Goal: Task Accomplishment & Management: Use online tool/utility

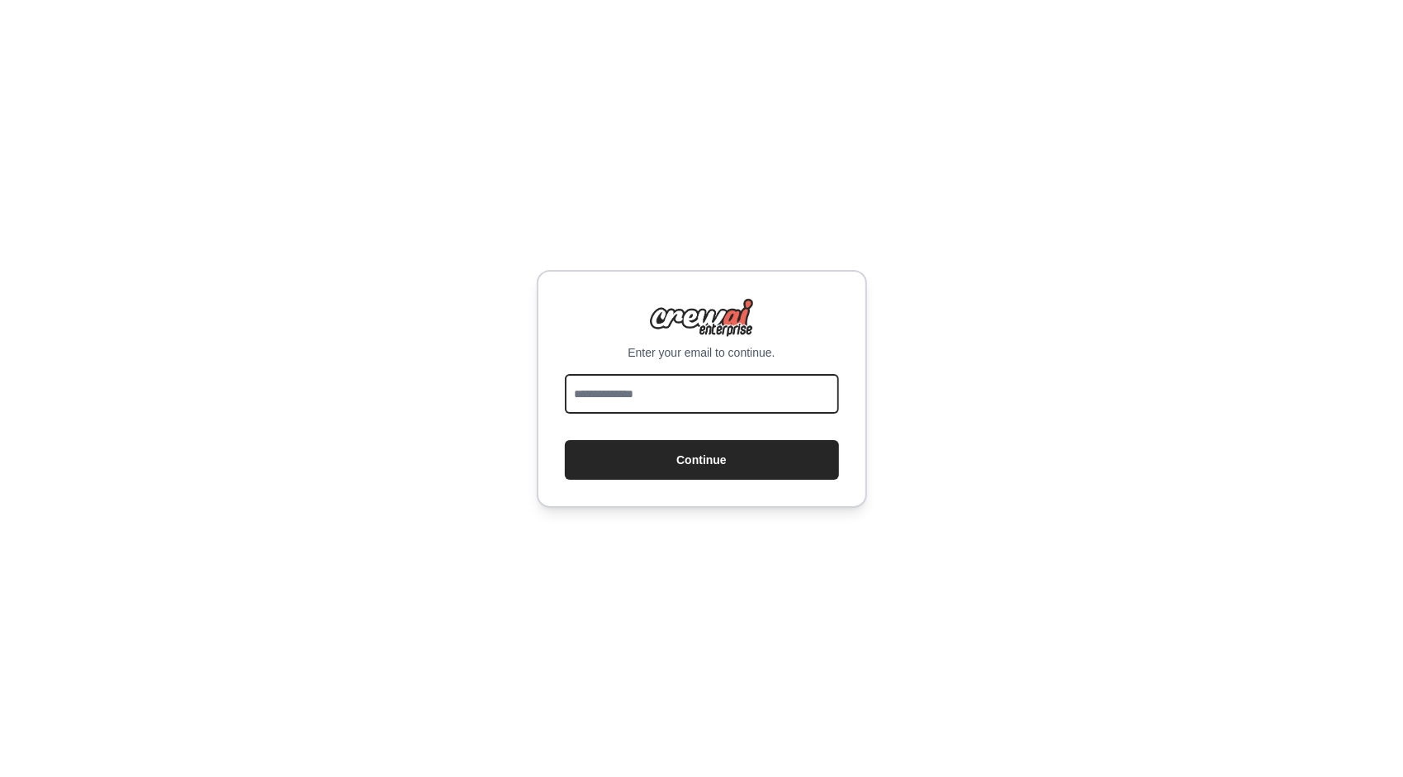
drag, startPoint x: 0, startPoint y: 0, endPoint x: 603, endPoint y: 400, distance: 723.7
click at [603, 400] on input "email" at bounding box center [702, 394] width 274 height 40
type input "**********"
click at [687, 437] on form "**********" at bounding box center [702, 427] width 274 height 106
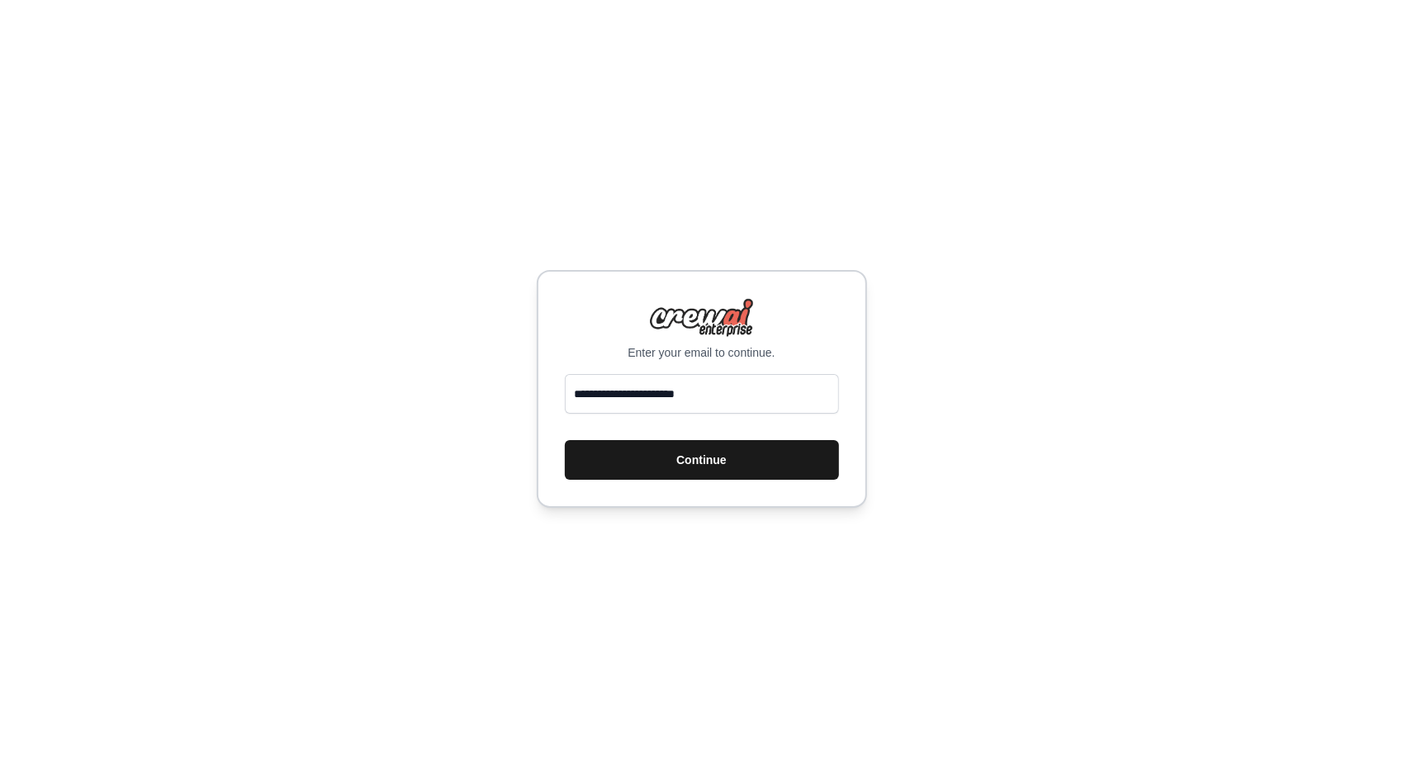
click at [677, 450] on button "Continue" at bounding box center [702, 460] width 274 height 40
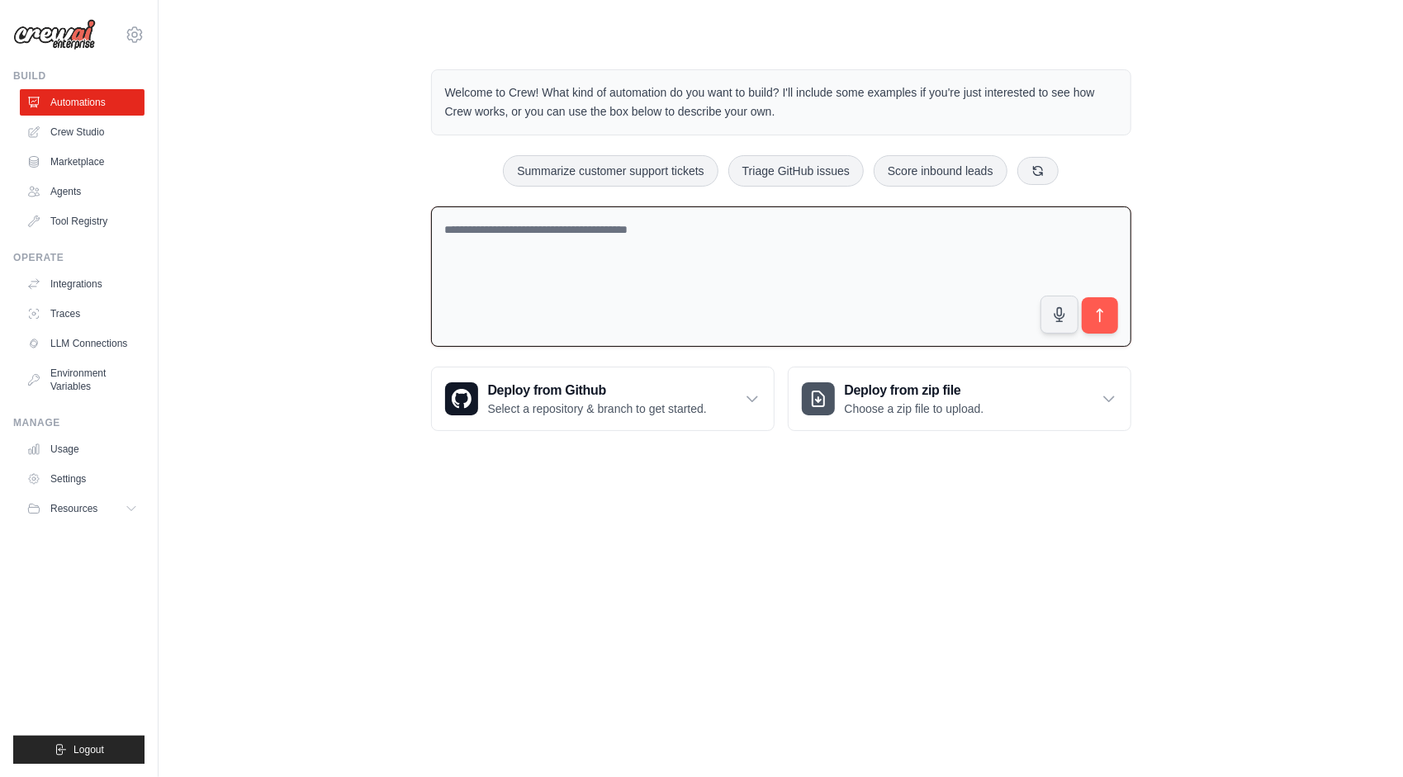
click at [766, 240] on textarea at bounding box center [781, 276] width 700 height 141
click at [64, 134] on link "Crew Studio" at bounding box center [83, 132] width 125 height 26
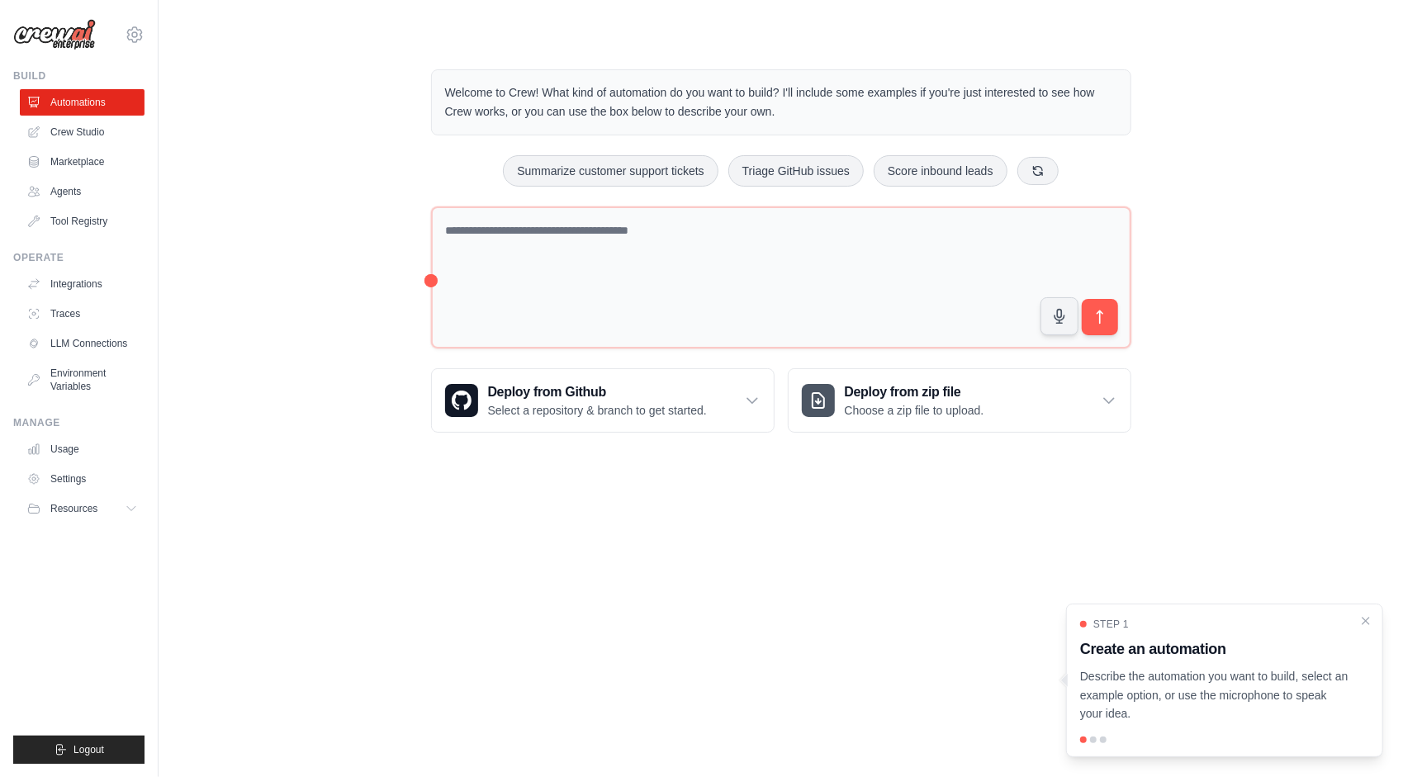
click at [66, 128] on link "Crew Studio" at bounding box center [82, 132] width 125 height 26
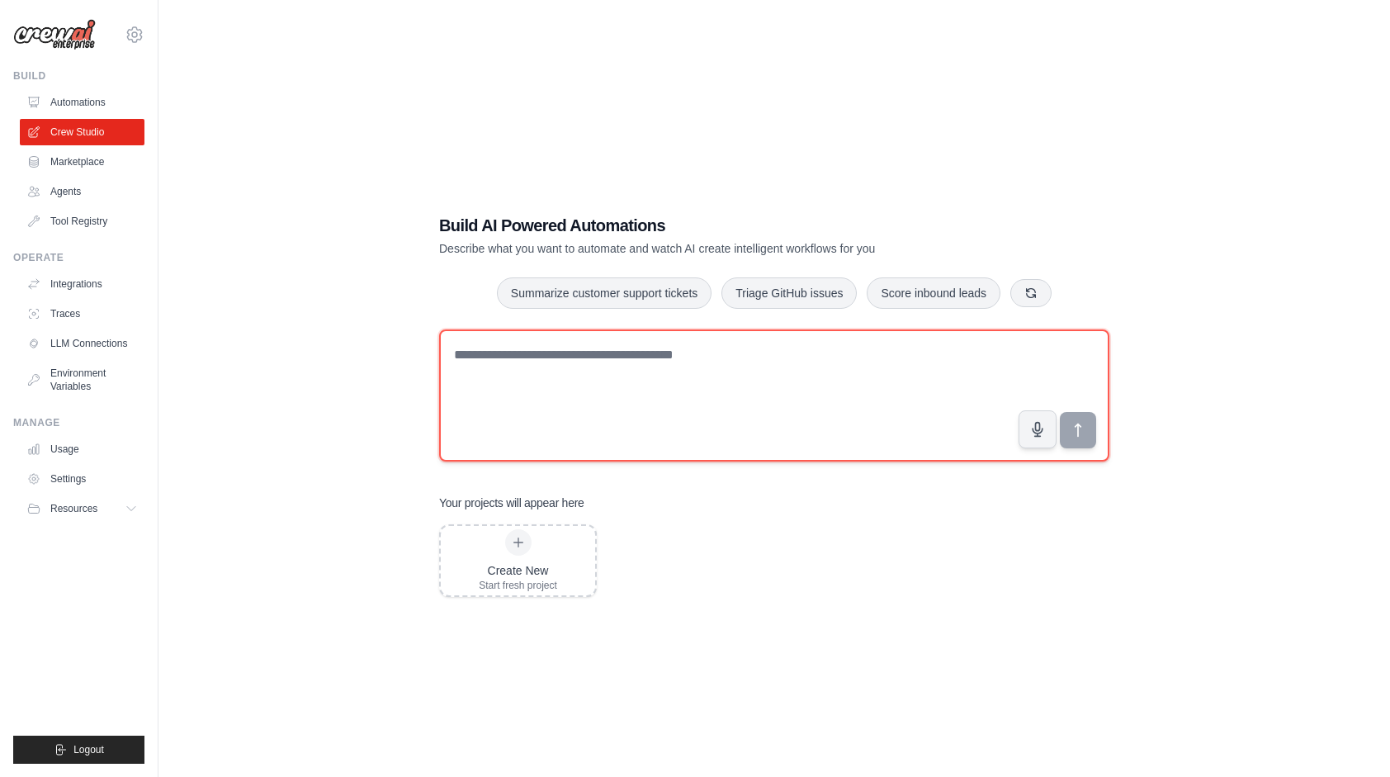
click at [629, 350] on textarea at bounding box center [774, 395] width 670 height 132
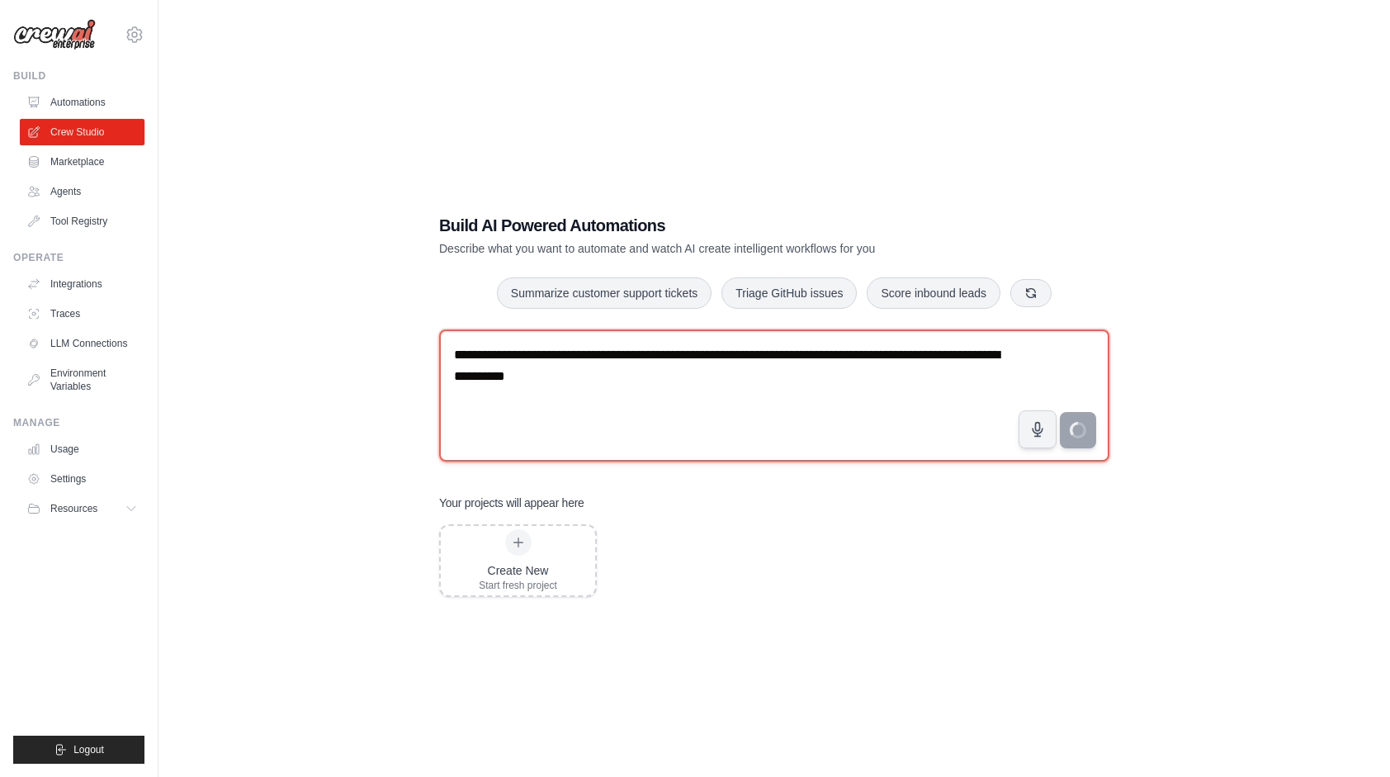
type textarea "**********"
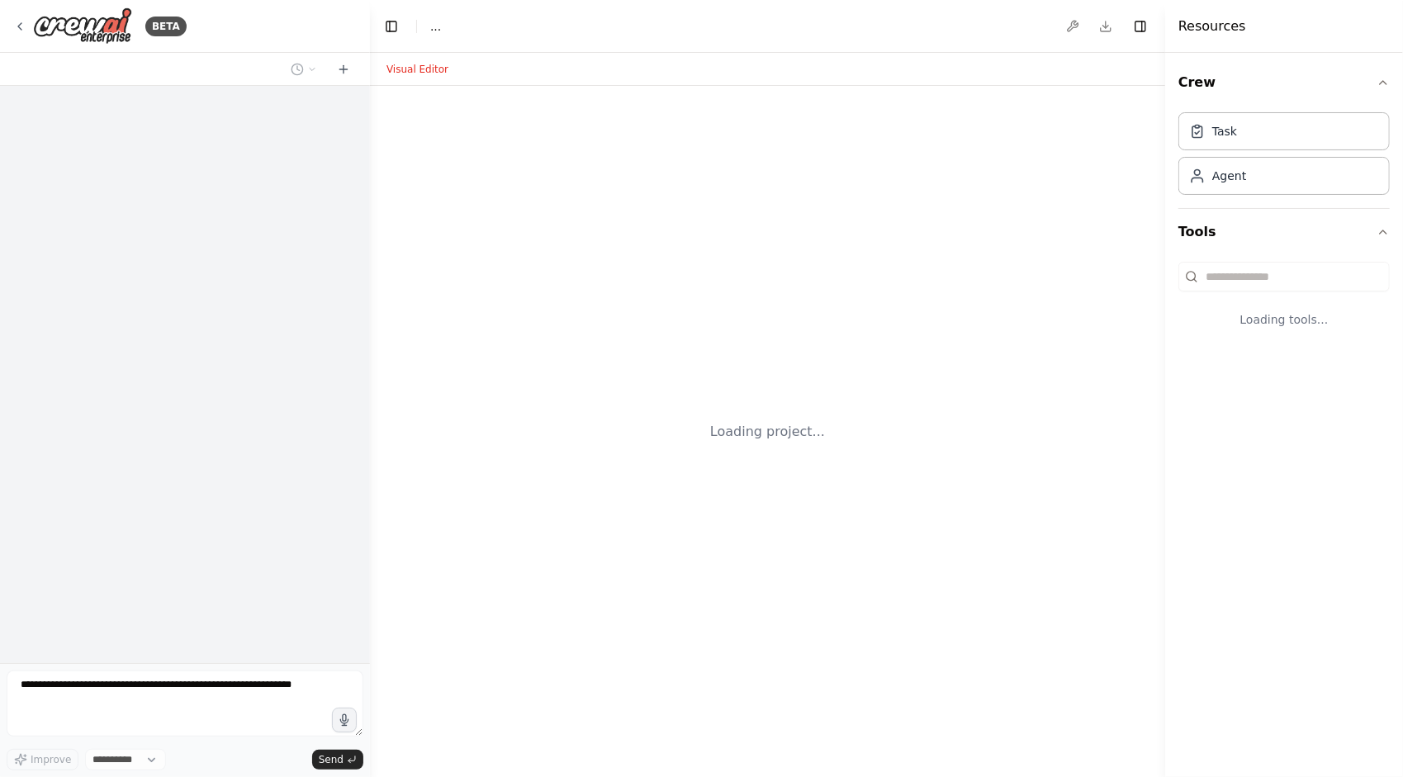
select select "****"
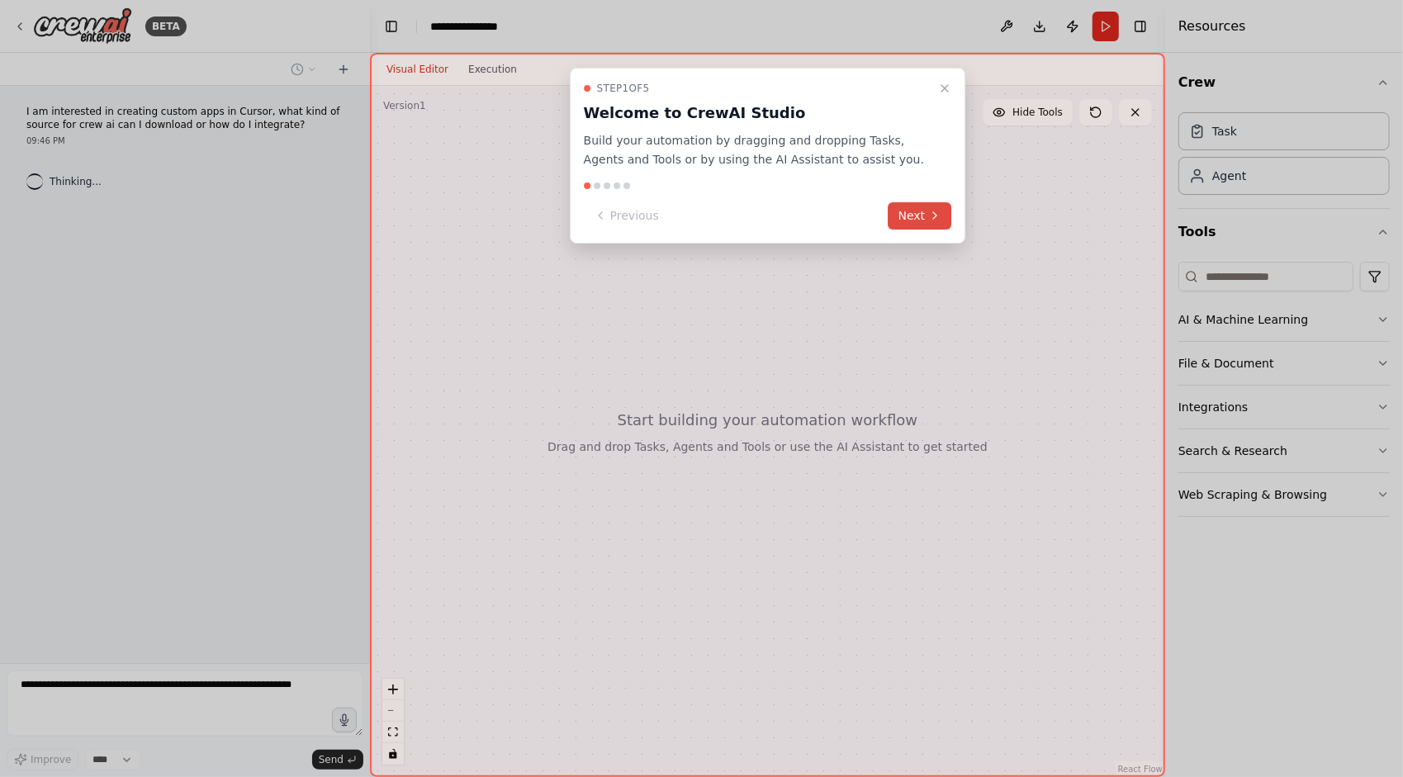
click at [925, 203] on button "Next" at bounding box center [920, 215] width 64 height 27
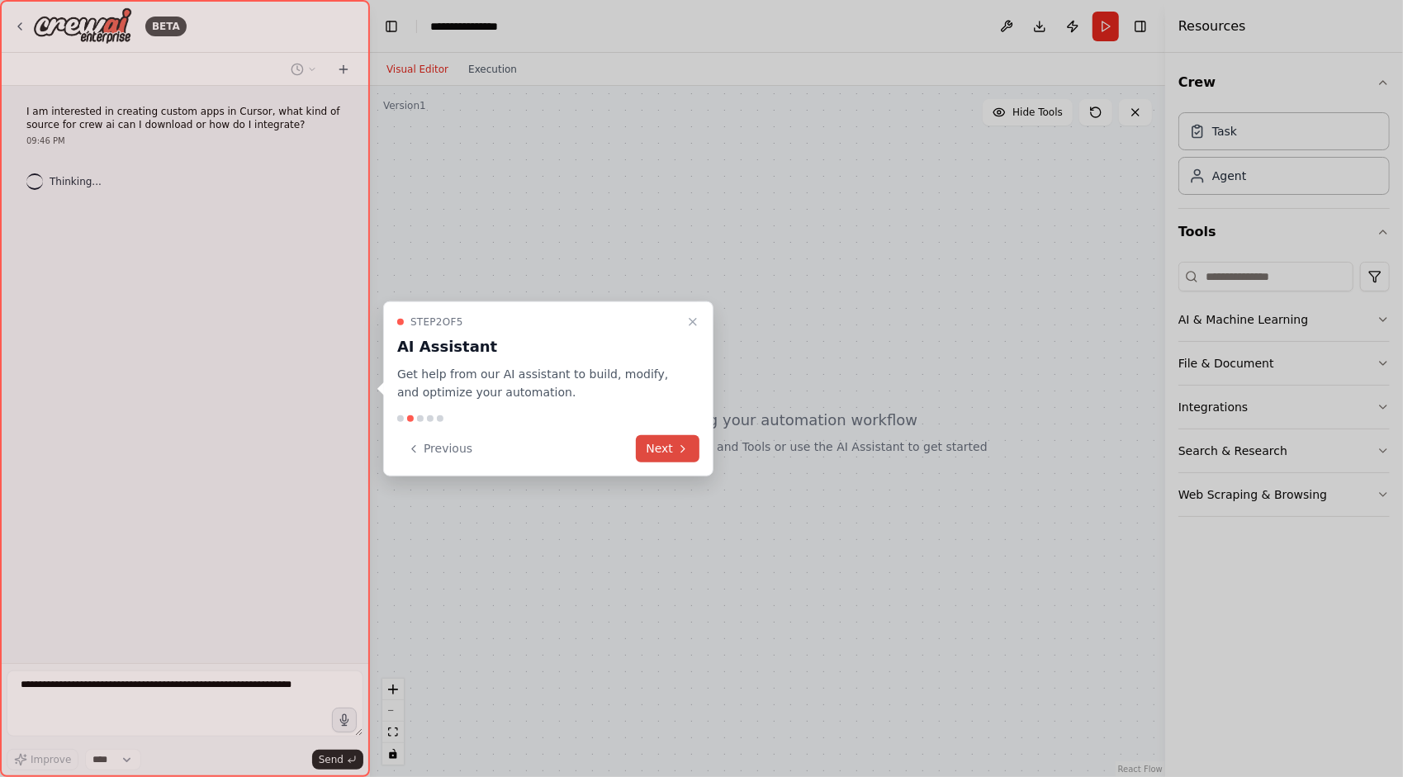
click at [668, 453] on button "Next" at bounding box center [668, 448] width 64 height 27
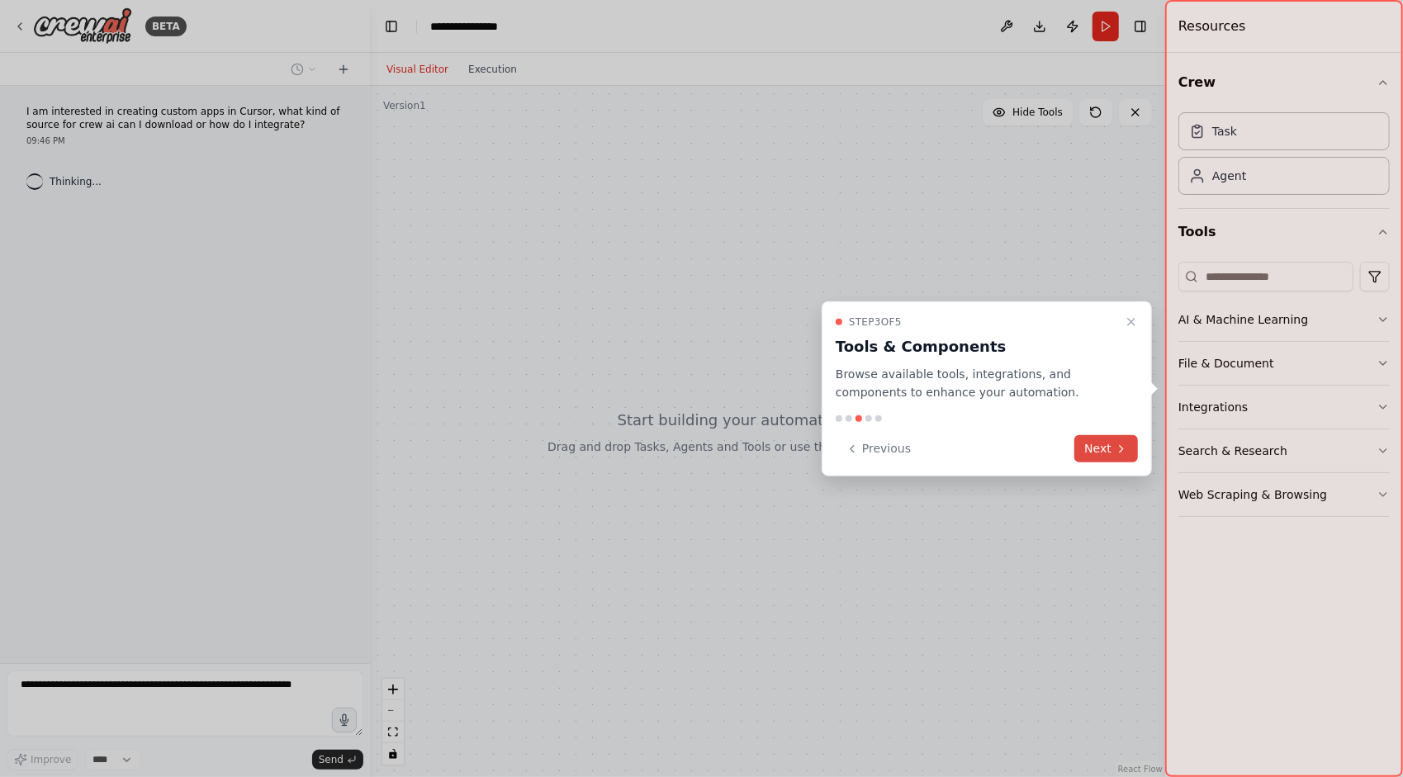
click at [1109, 448] on button "Next" at bounding box center [1106, 448] width 64 height 27
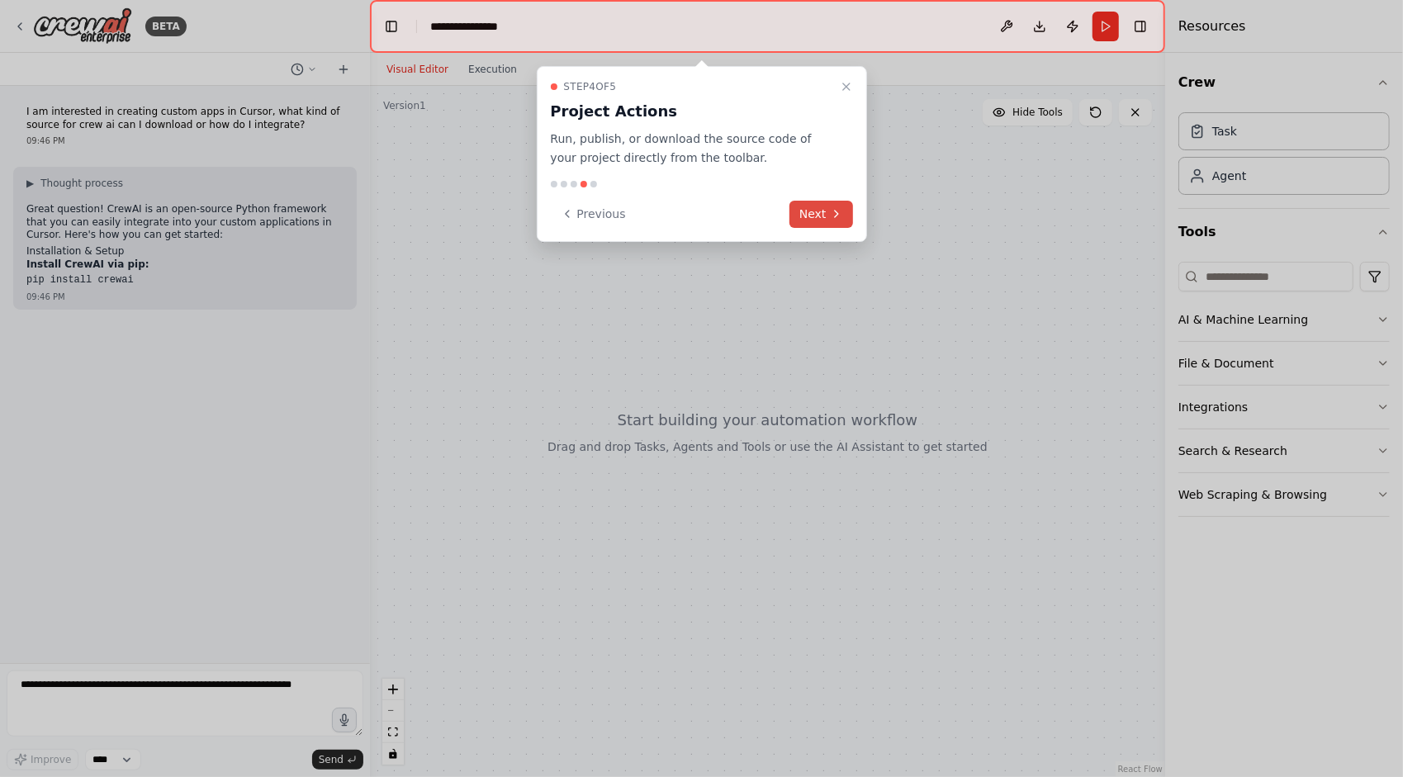
click at [825, 210] on button "Next" at bounding box center [821, 214] width 64 height 27
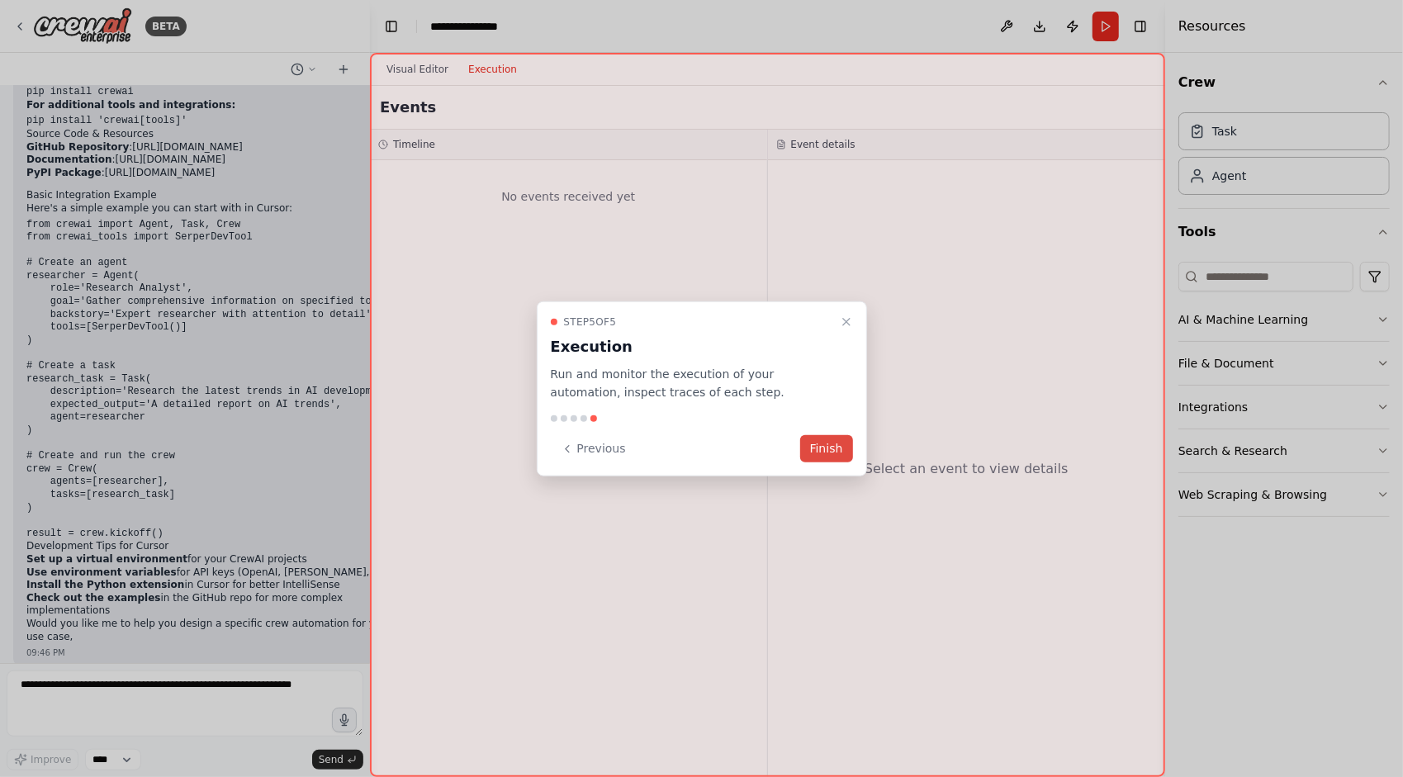
click at [840, 446] on button "Finish" at bounding box center [826, 448] width 53 height 27
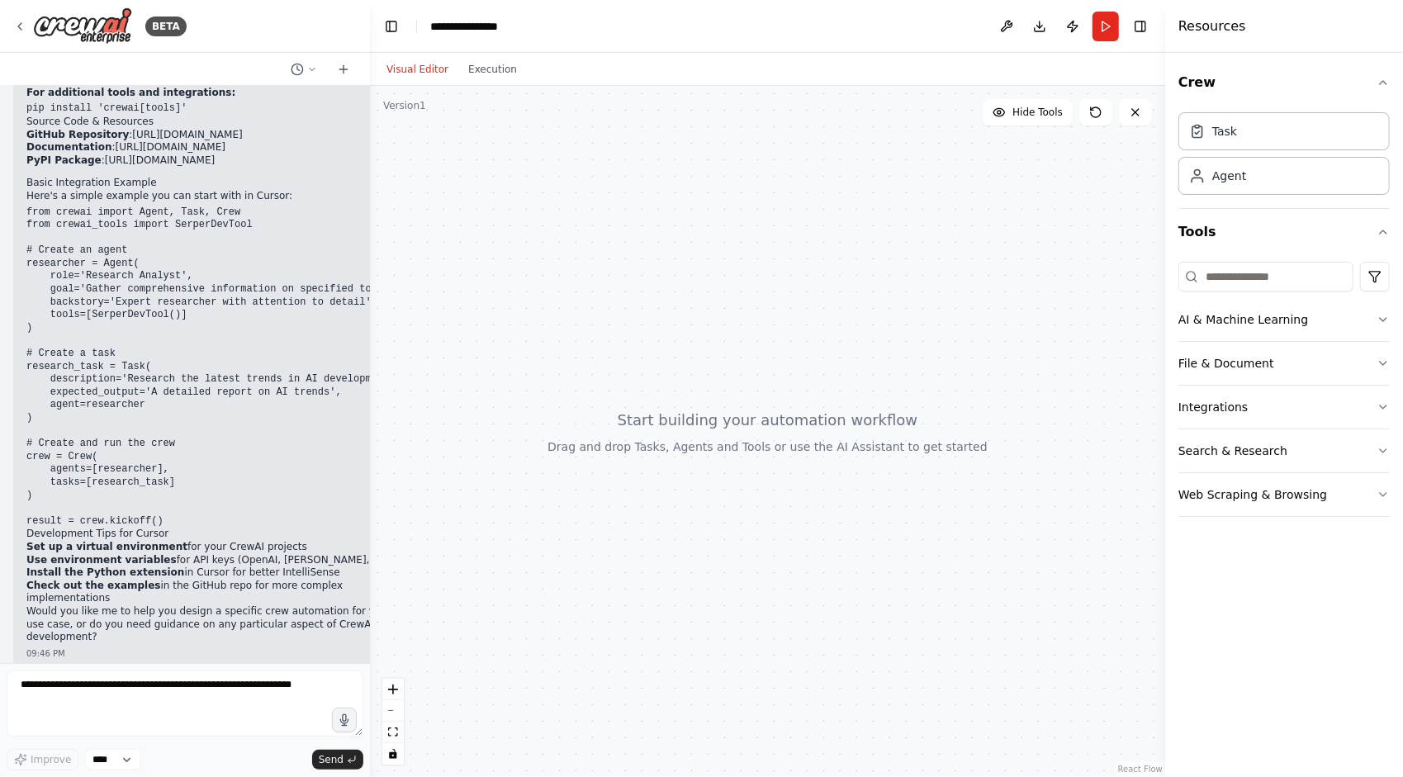
scroll to position [201, 0]
click at [195, 519] on pre "from crewai import Agent, Task, Crew from crewai_tools import SerperDevTool # C…" at bounding box center [216, 367] width 381 height 322
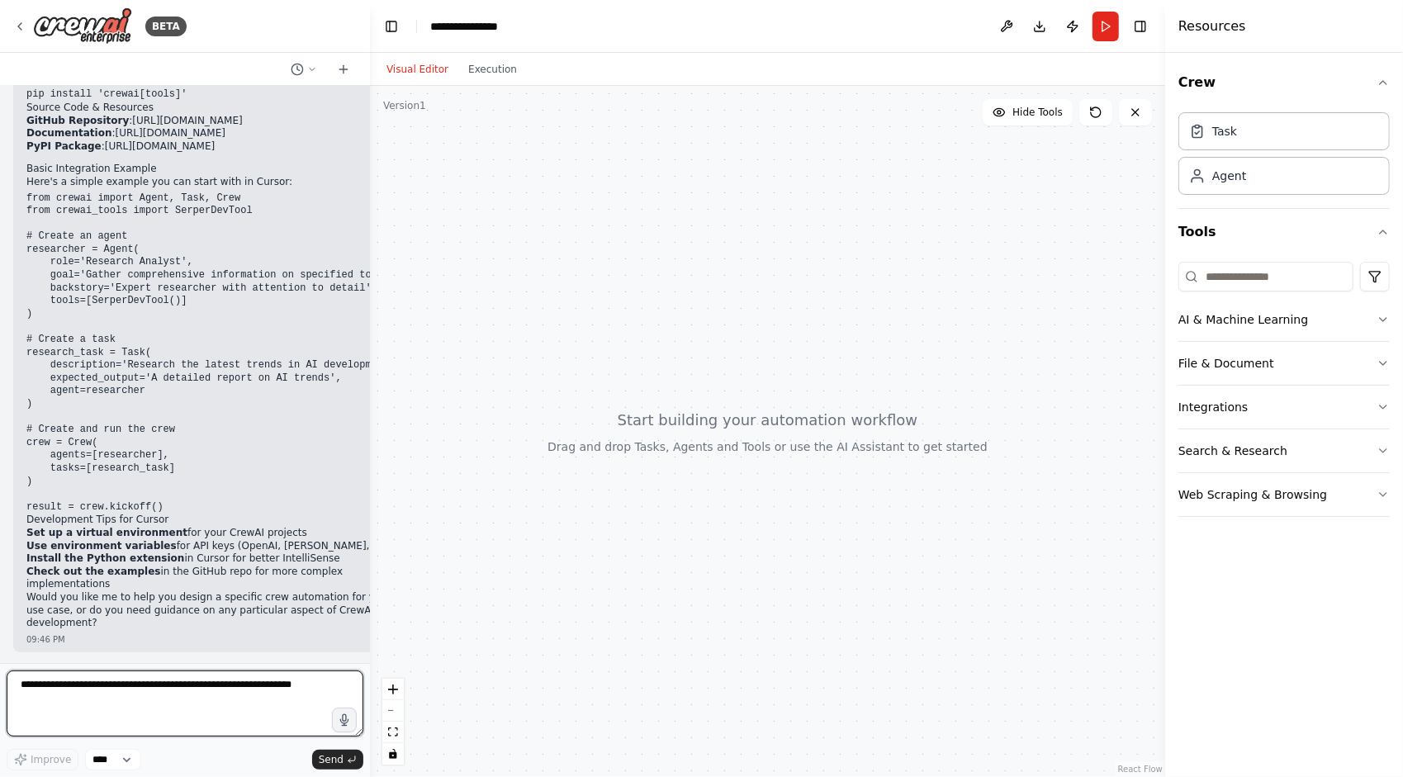
click at [130, 694] on textarea at bounding box center [185, 703] width 357 height 66
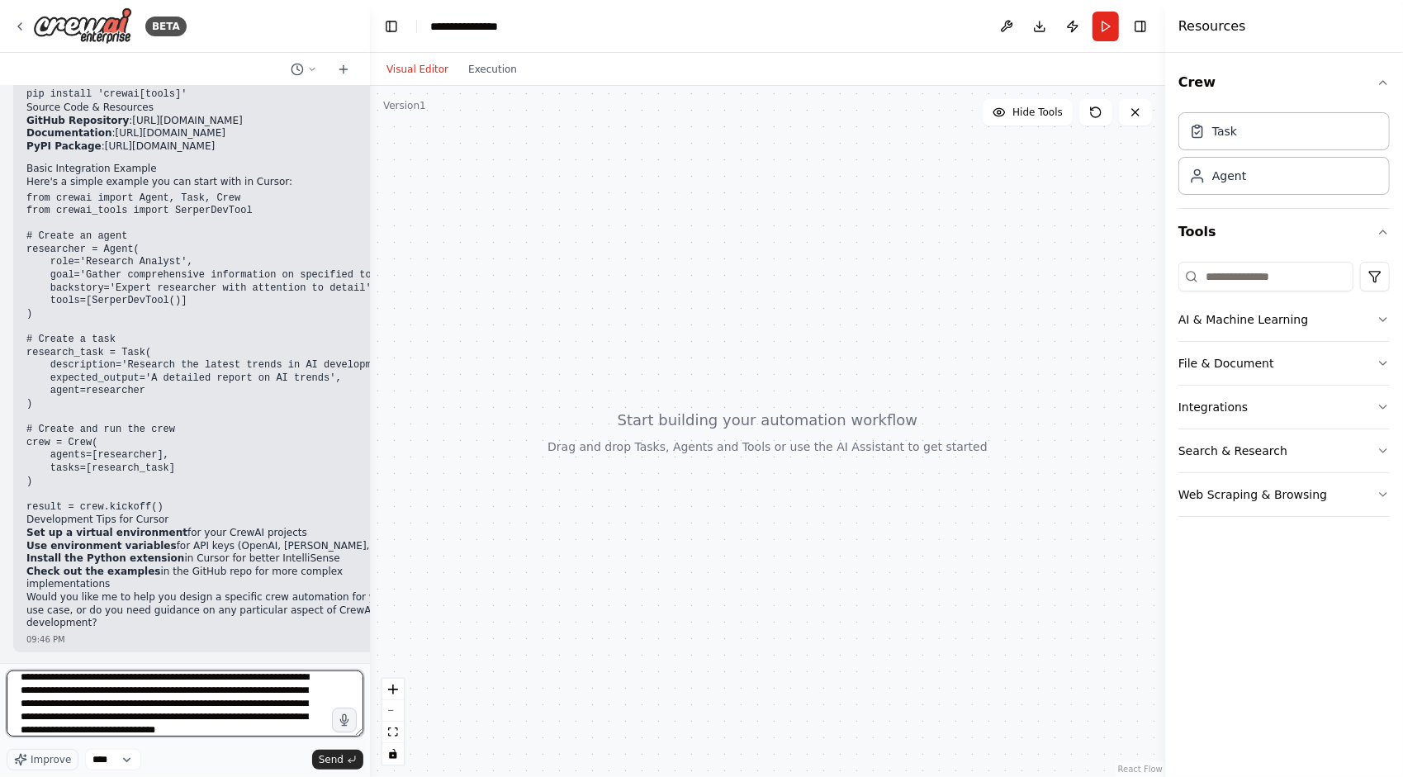
scroll to position [21, 0]
type textarea "**********"
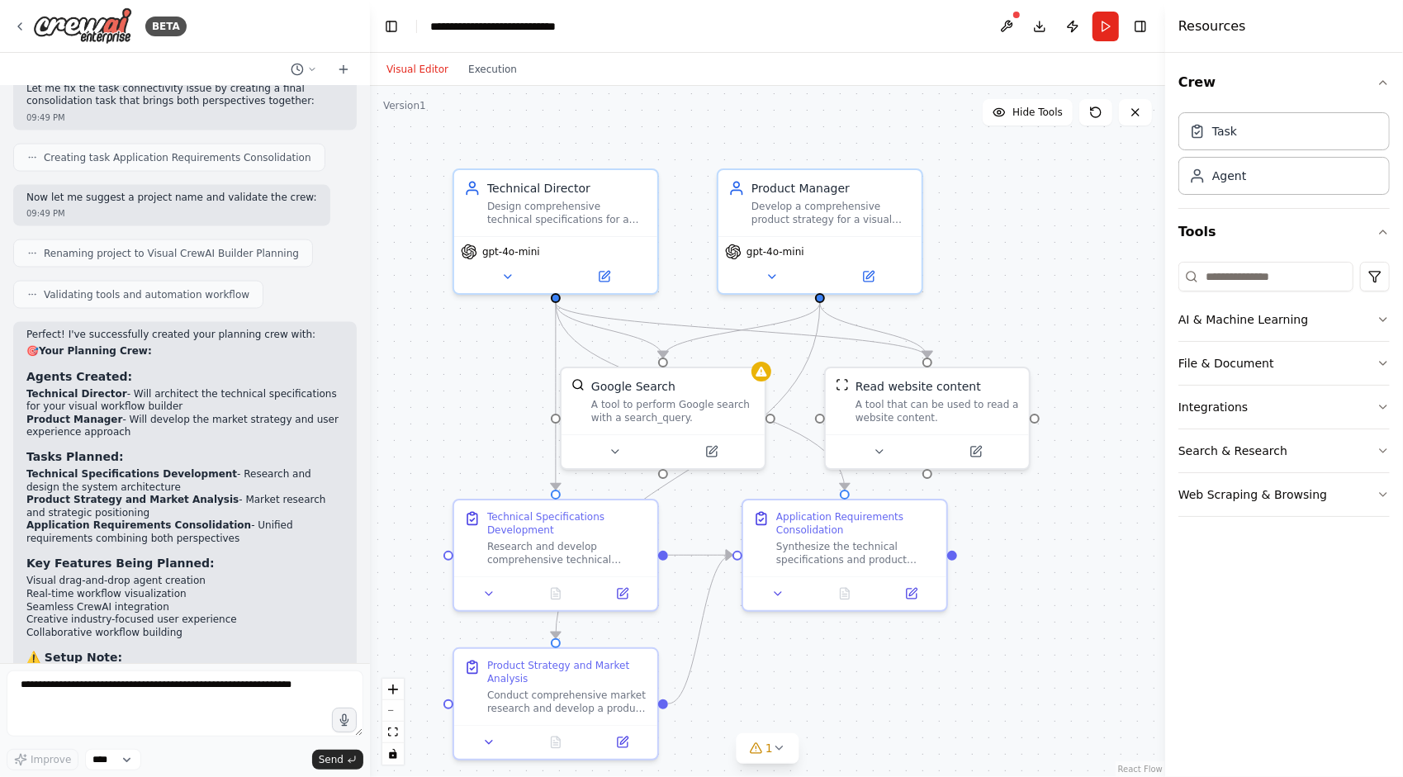
scroll to position [1889, 0]
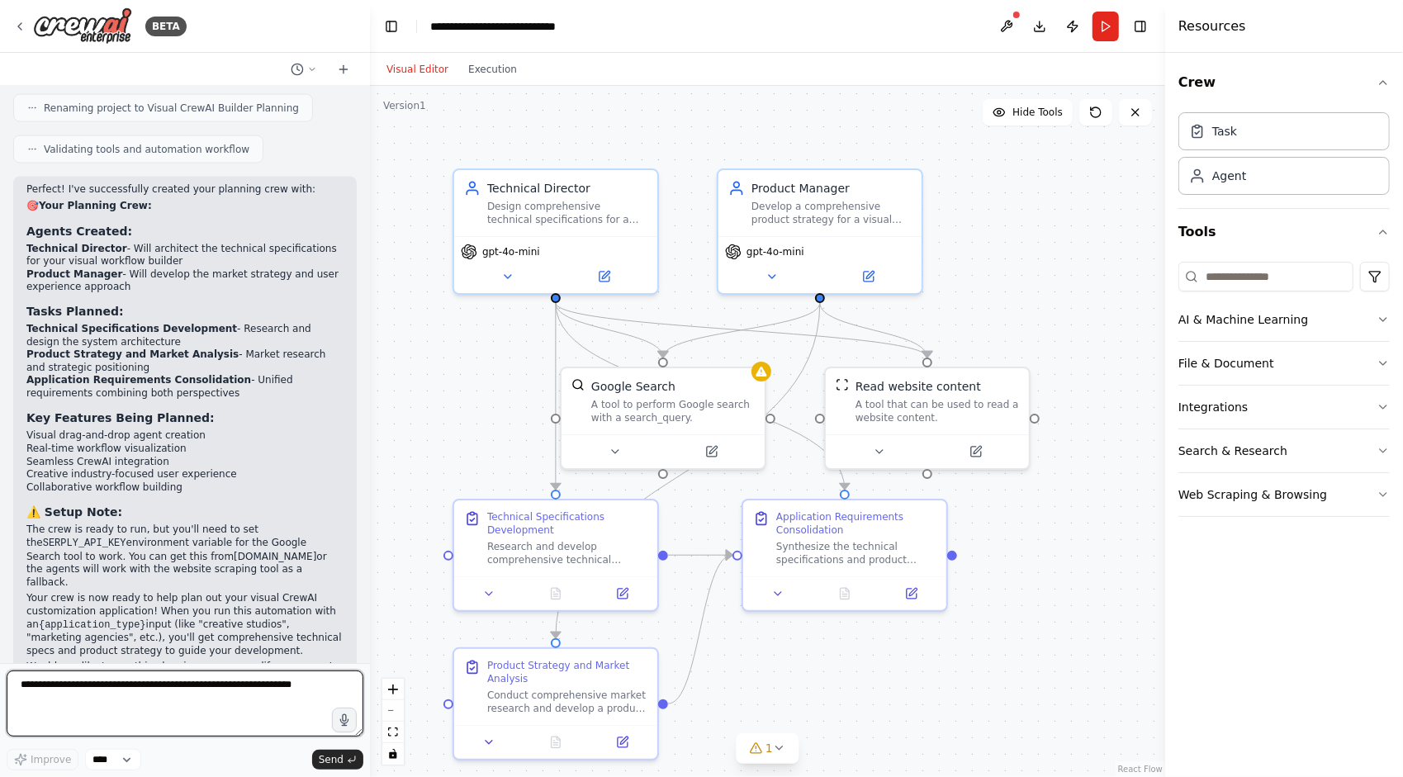
click at [152, 697] on textarea at bounding box center [185, 703] width 357 height 66
paste textarea "**********"
type textarea "**********"
drag, startPoint x: 177, startPoint y: 692, endPoint x: 0, endPoint y: 656, distance: 180.4
click at [0, 656] on html "BETA I am interested in creating custom apps in Cursor, what kind of source for…" at bounding box center [701, 388] width 1403 height 777
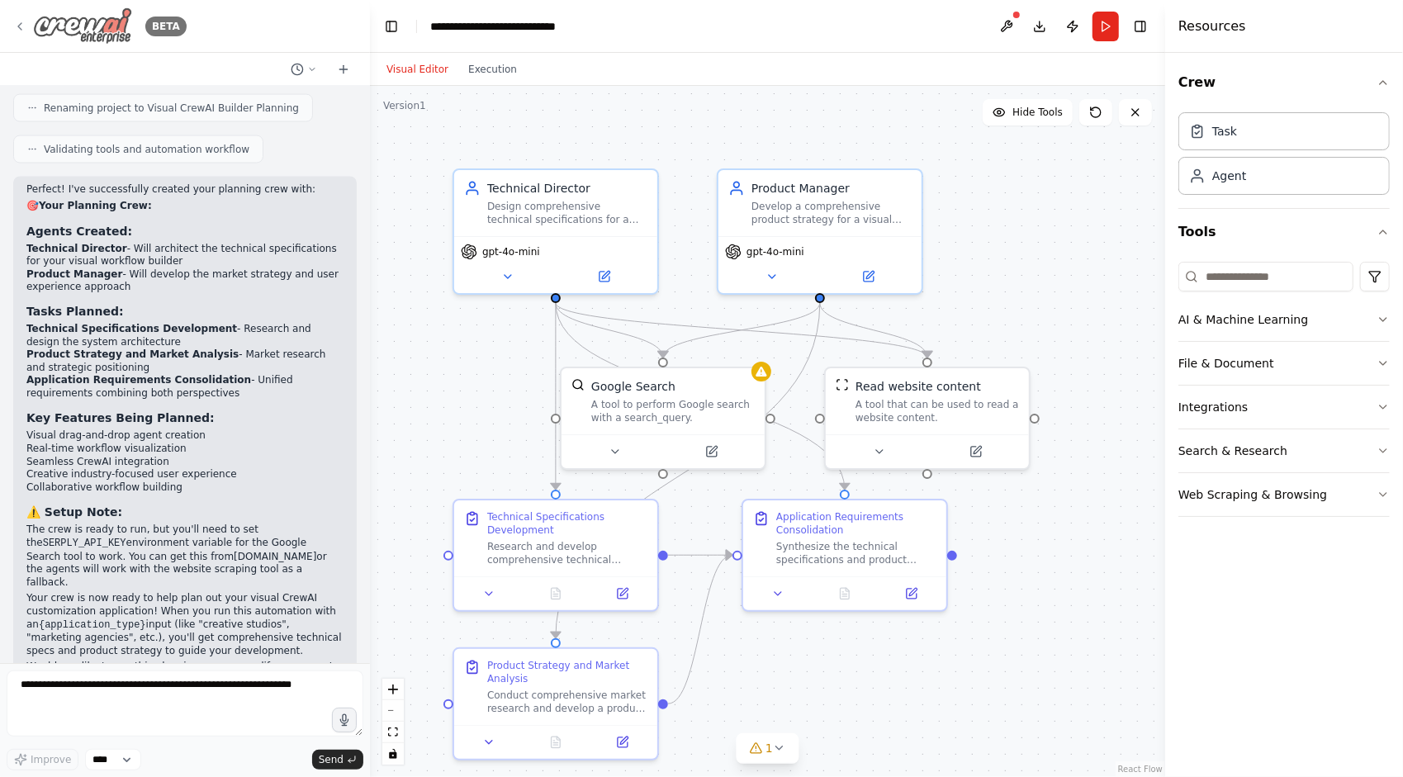
click at [21, 26] on icon at bounding box center [19, 26] width 13 height 13
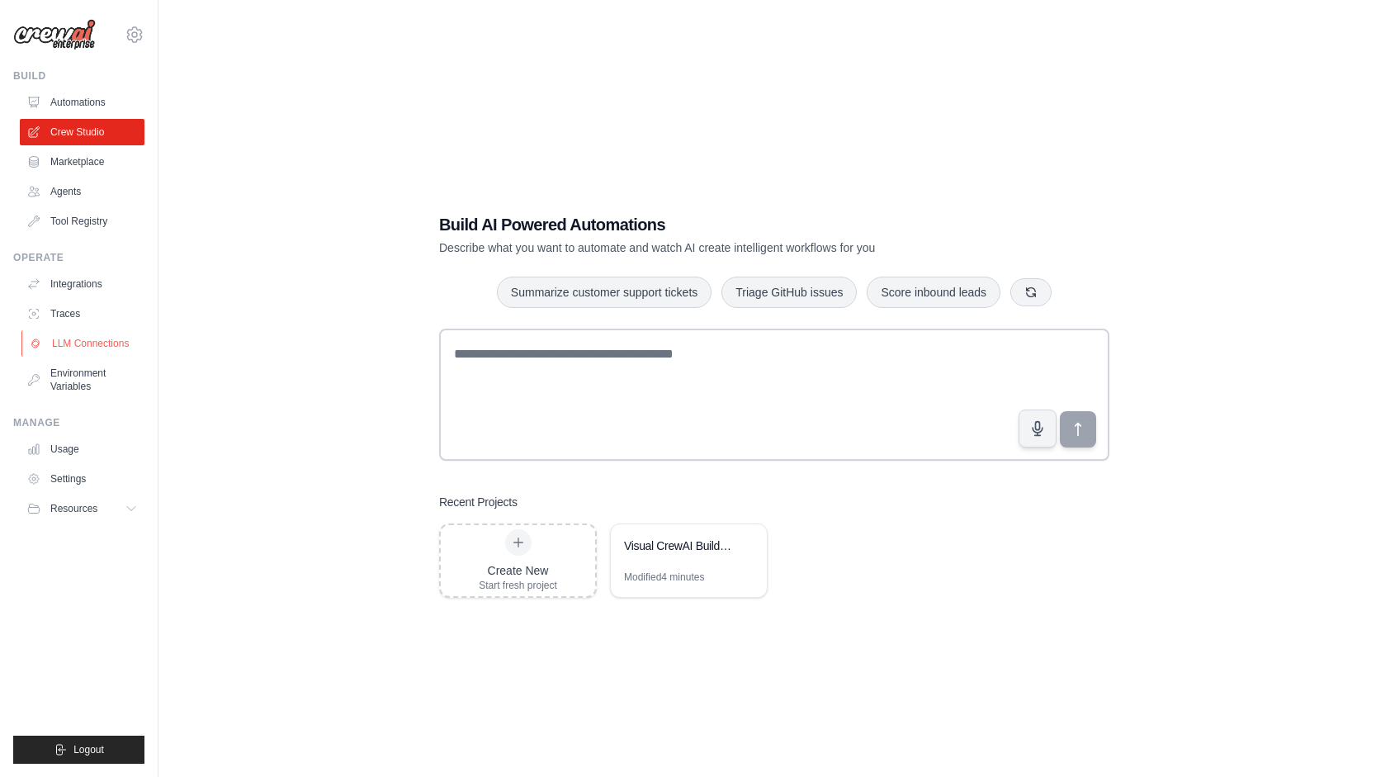
click at [98, 340] on link "LLM Connections" at bounding box center [83, 343] width 125 height 26
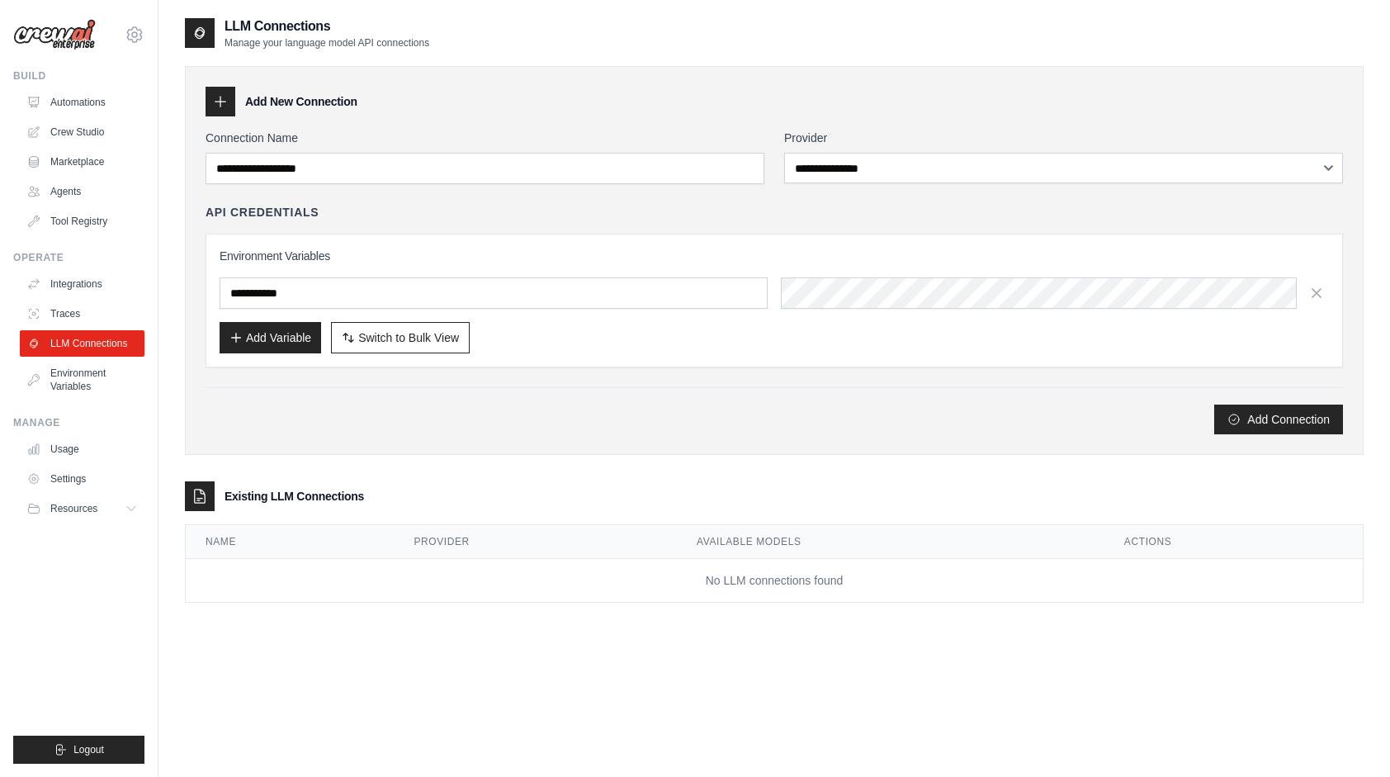
click at [218, 111] on div at bounding box center [221, 102] width 30 height 30
click at [219, 102] on icon at bounding box center [220, 101] width 17 height 17
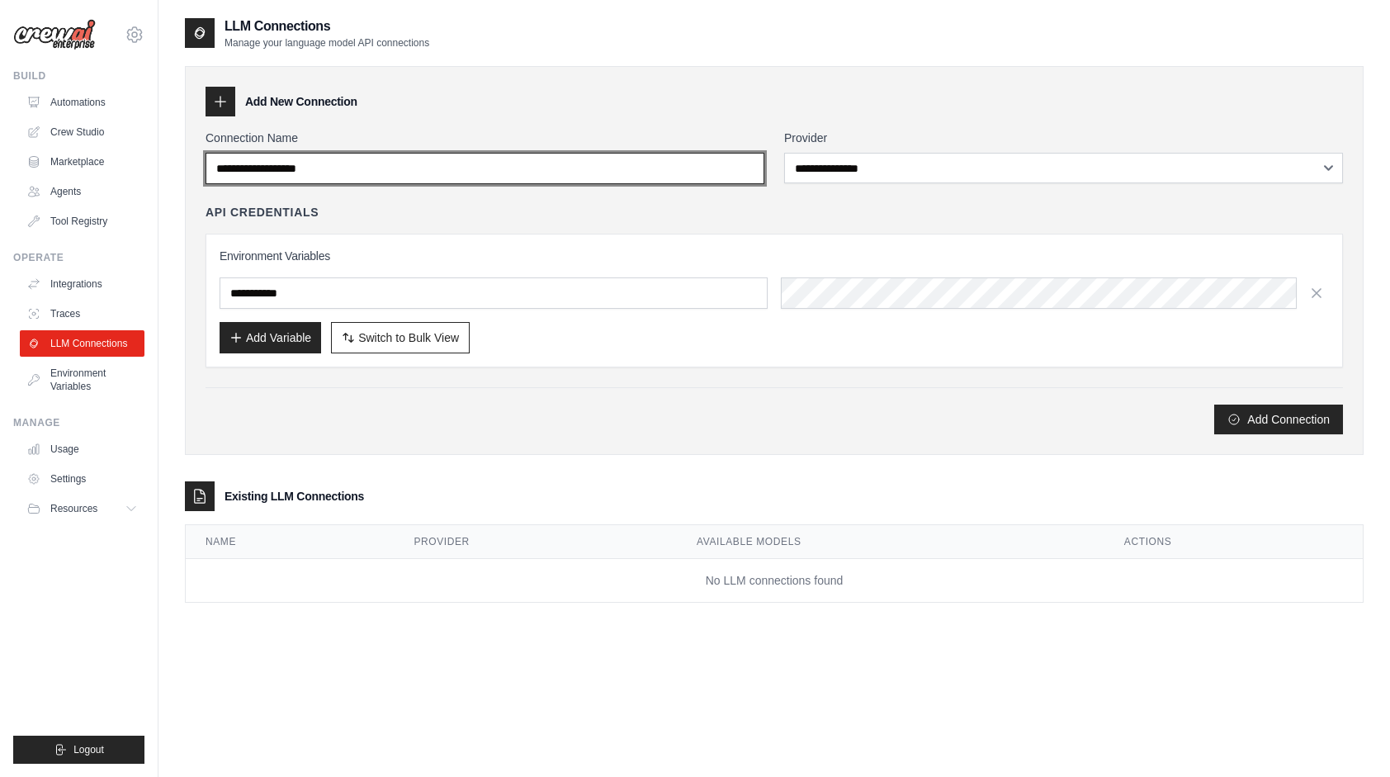
click at [273, 165] on input "Connection Name" at bounding box center [485, 168] width 559 height 31
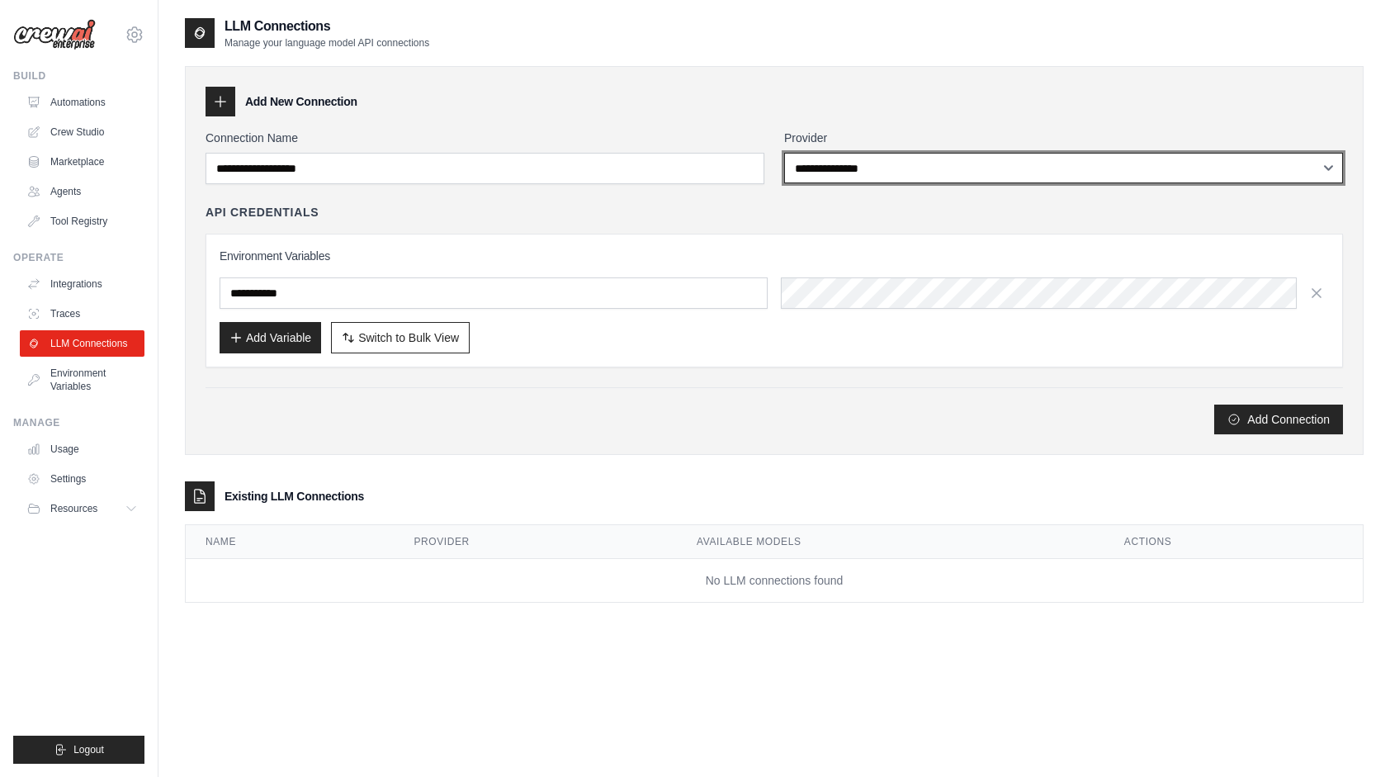
click at [869, 165] on select "**********" at bounding box center [1063, 168] width 559 height 31
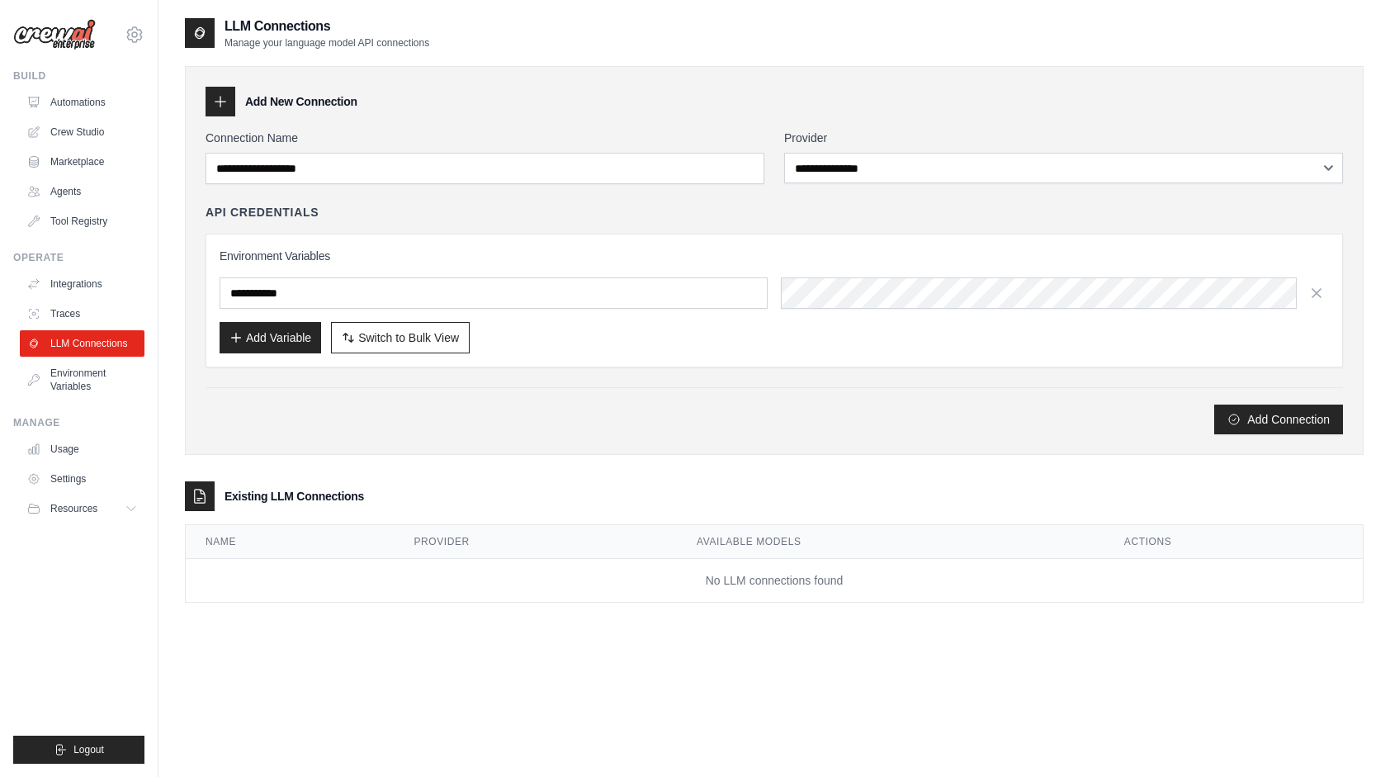
click at [17, 36] on img at bounding box center [54, 34] width 83 height 31
click at [78, 107] on link "Automations" at bounding box center [83, 102] width 125 height 26
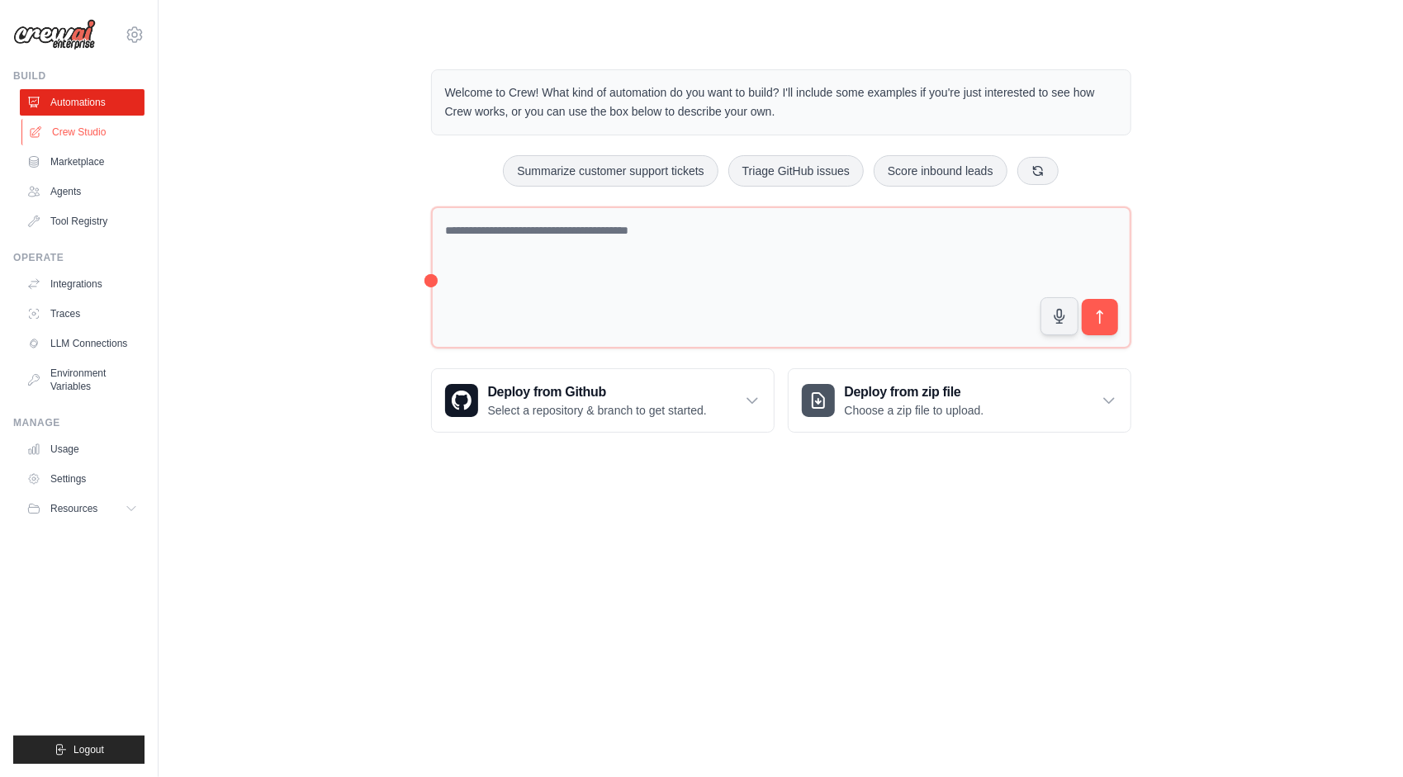
click at [71, 134] on link "Crew Studio" at bounding box center [83, 132] width 125 height 26
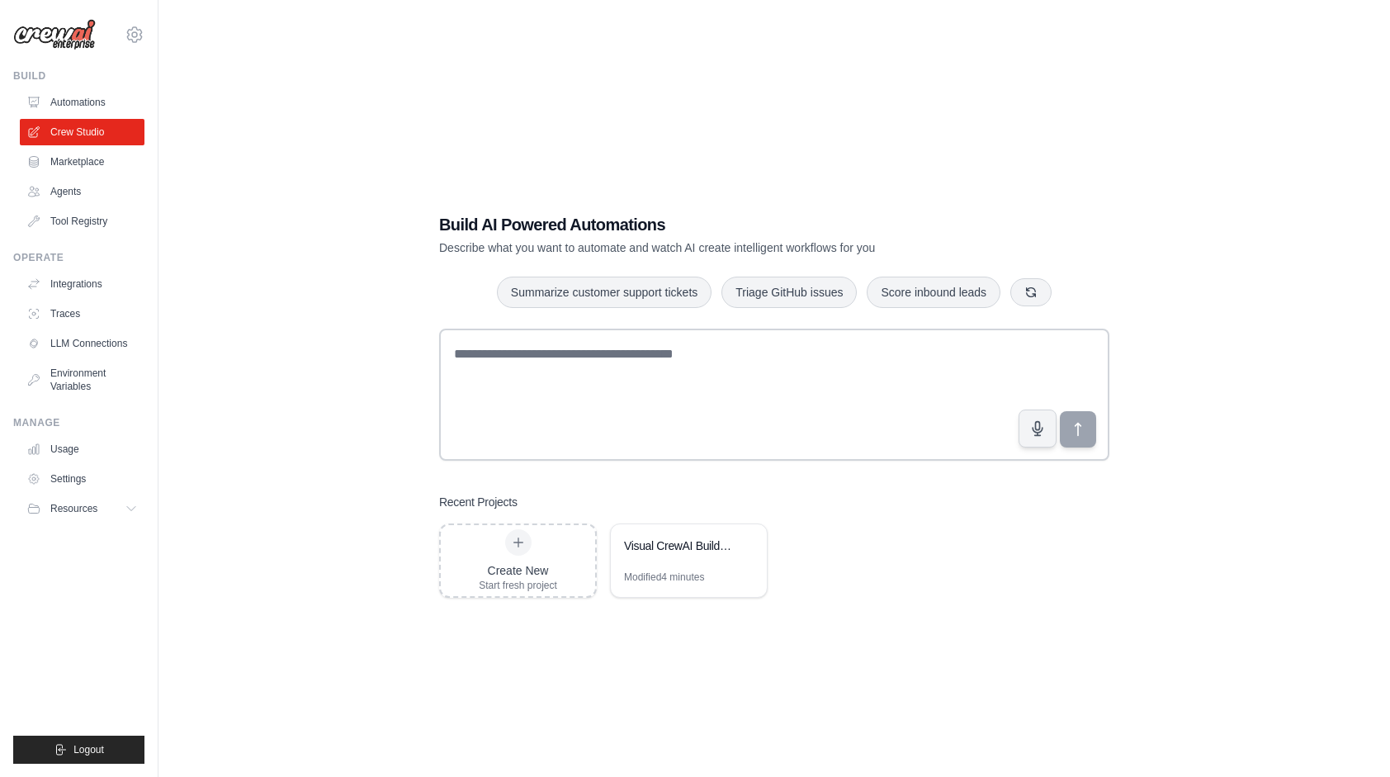
click at [71, 134] on link "Crew Studio" at bounding box center [82, 132] width 125 height 26
click at [674, 549] on div "Visual CrewAI Builder Planning" at bounding box center [680, 546] width 113 height 17
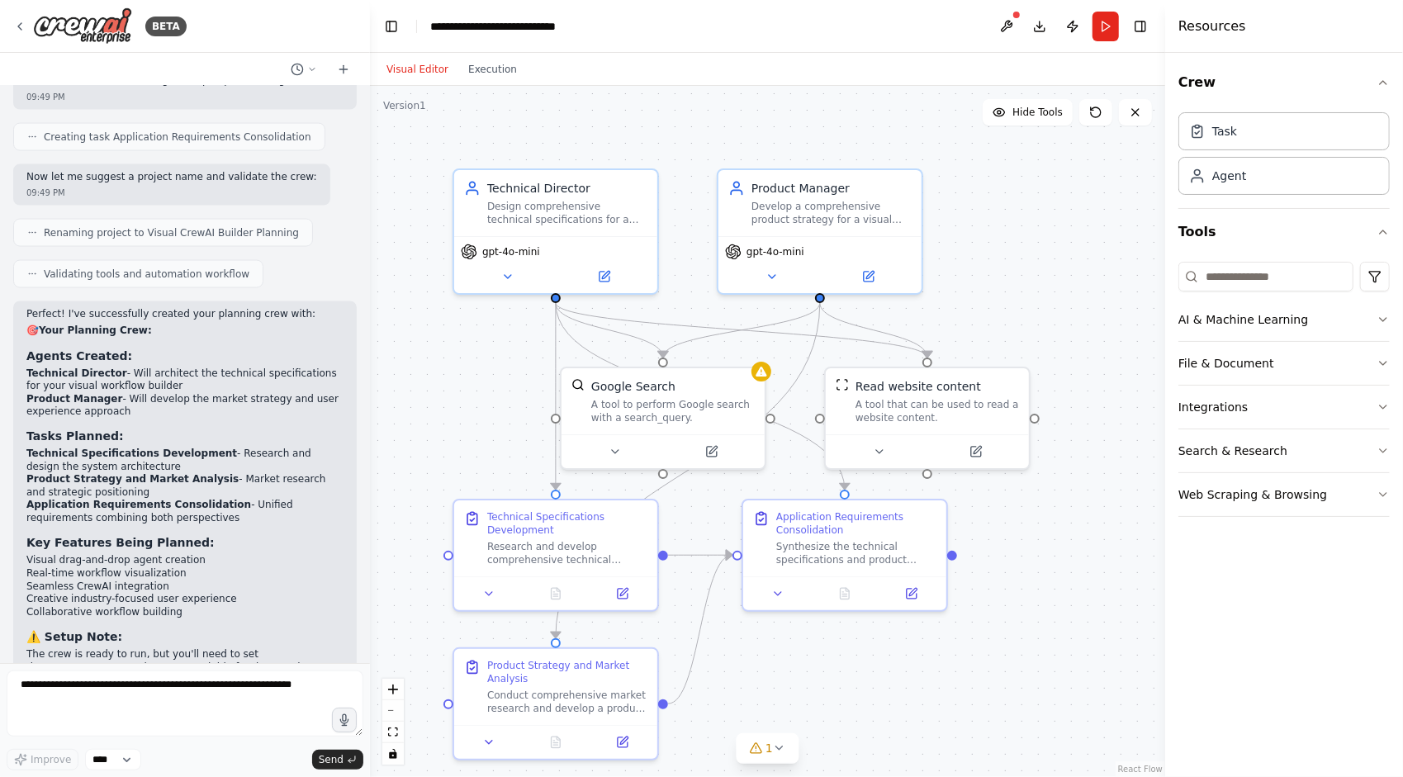
scroll to position [1889, 0]
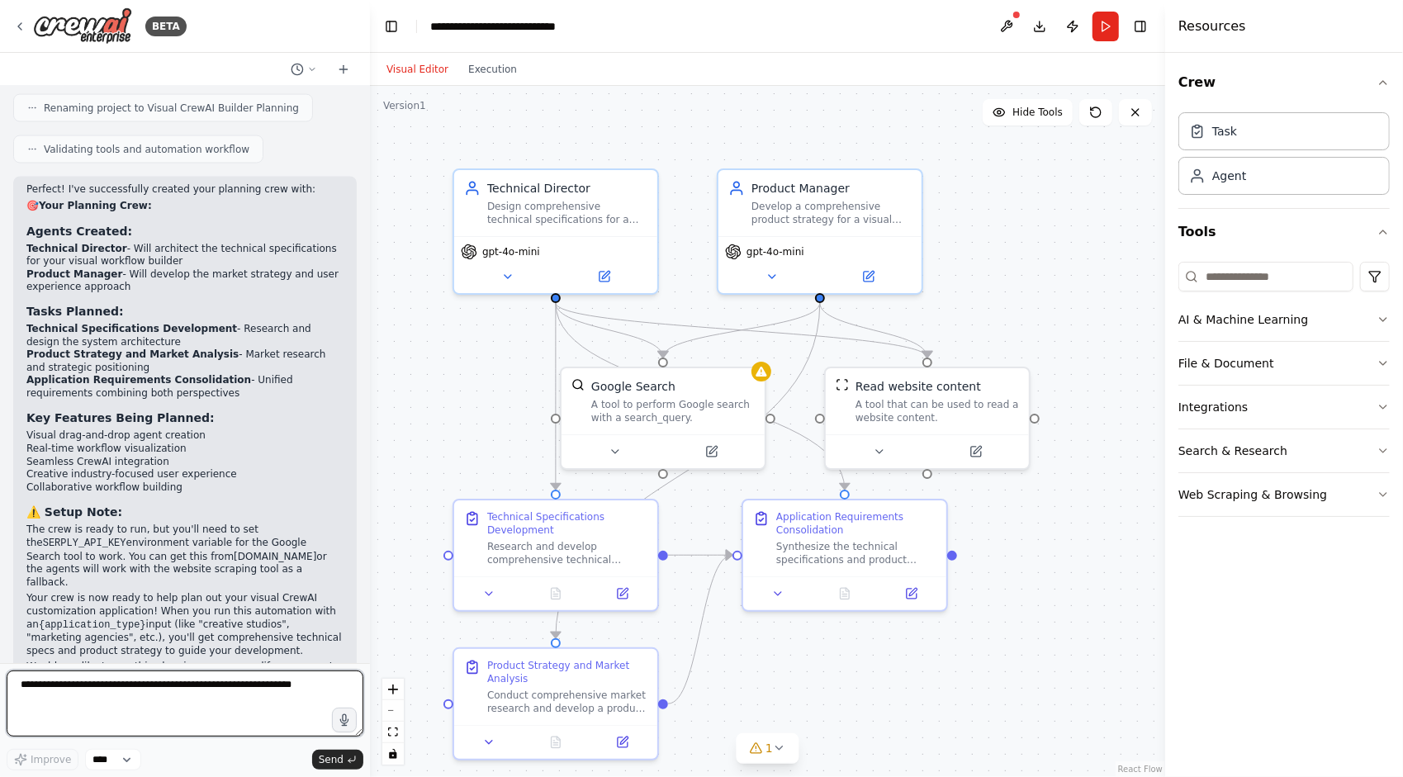
click at [101, 703] on textarea at bounding box center [185, 703] width 357 height 66
paste textarea "**********"
type textarea "**********"
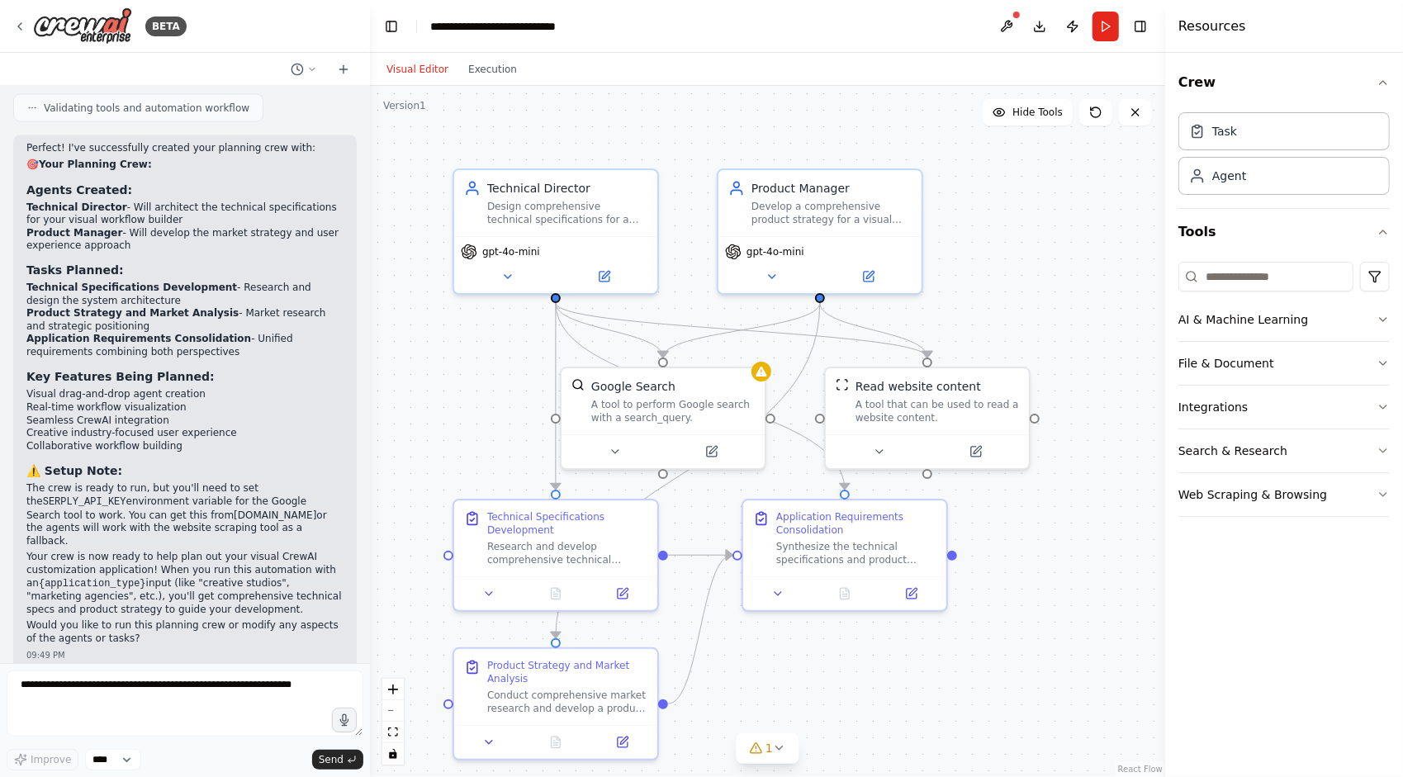
scroll to position [1987, 0]
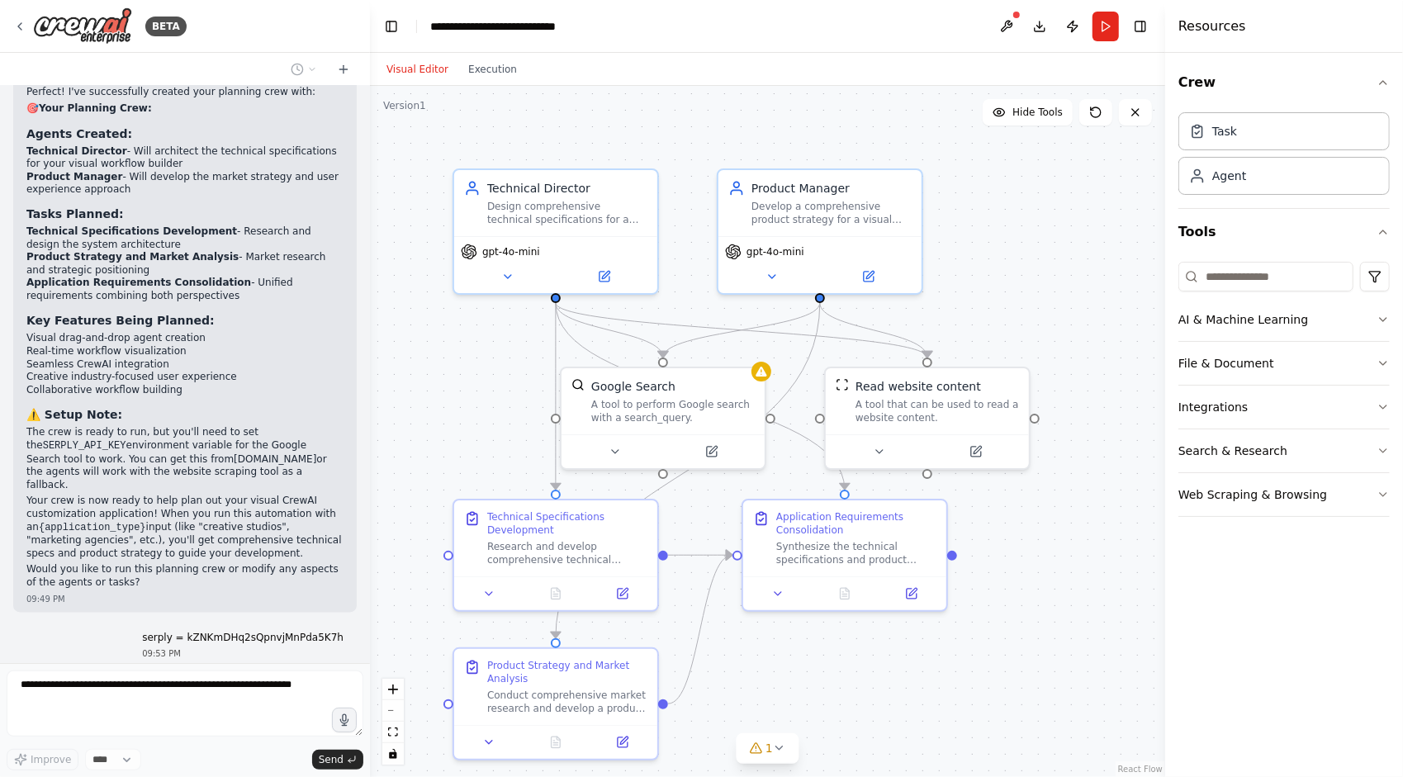
click at [126, 441] on code "SERPLY_API_KEY" at bounding box center [84, 447] width 83 height 12
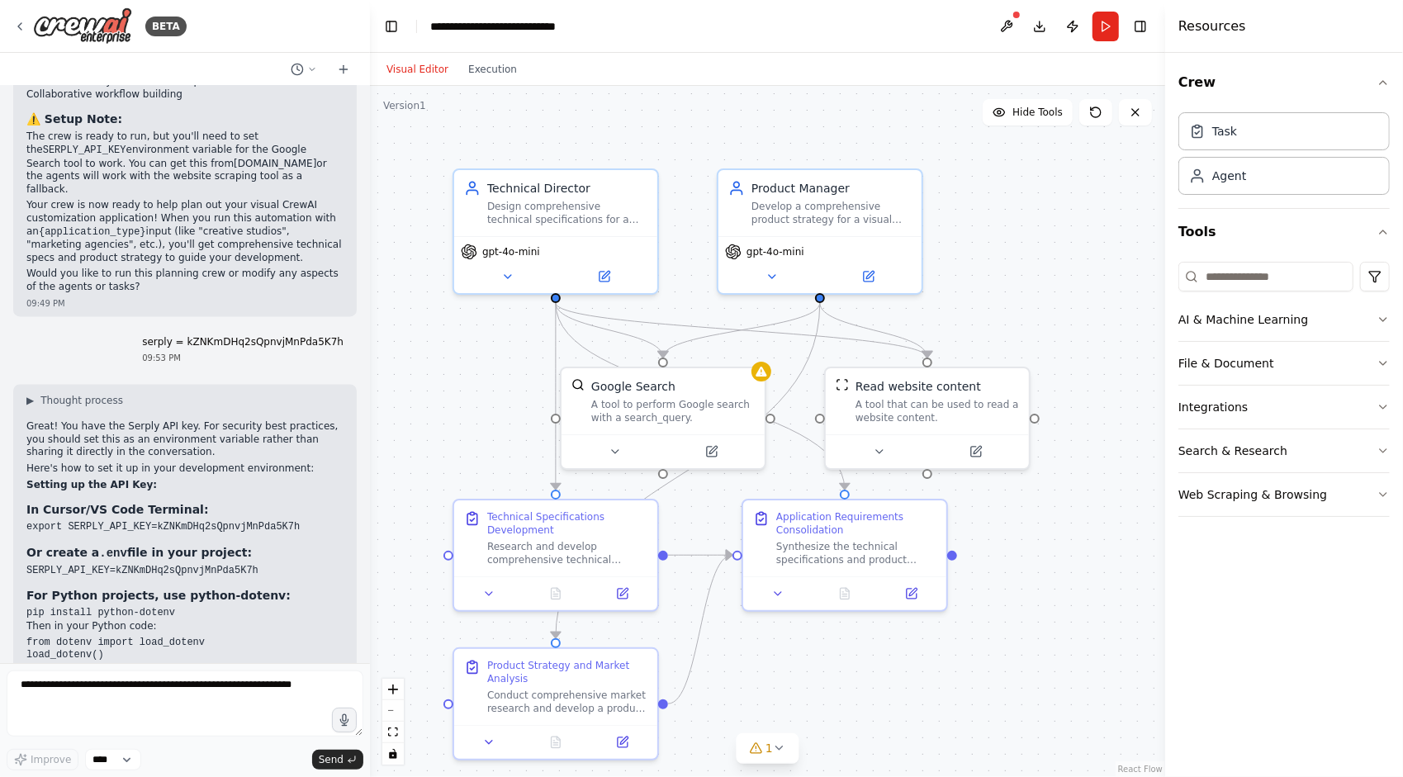
click at [196, 416] on div "▶ Thought process Great! You have the Serply API key. For security best practic…" at bounding box center [184, 541] width 317 height 294
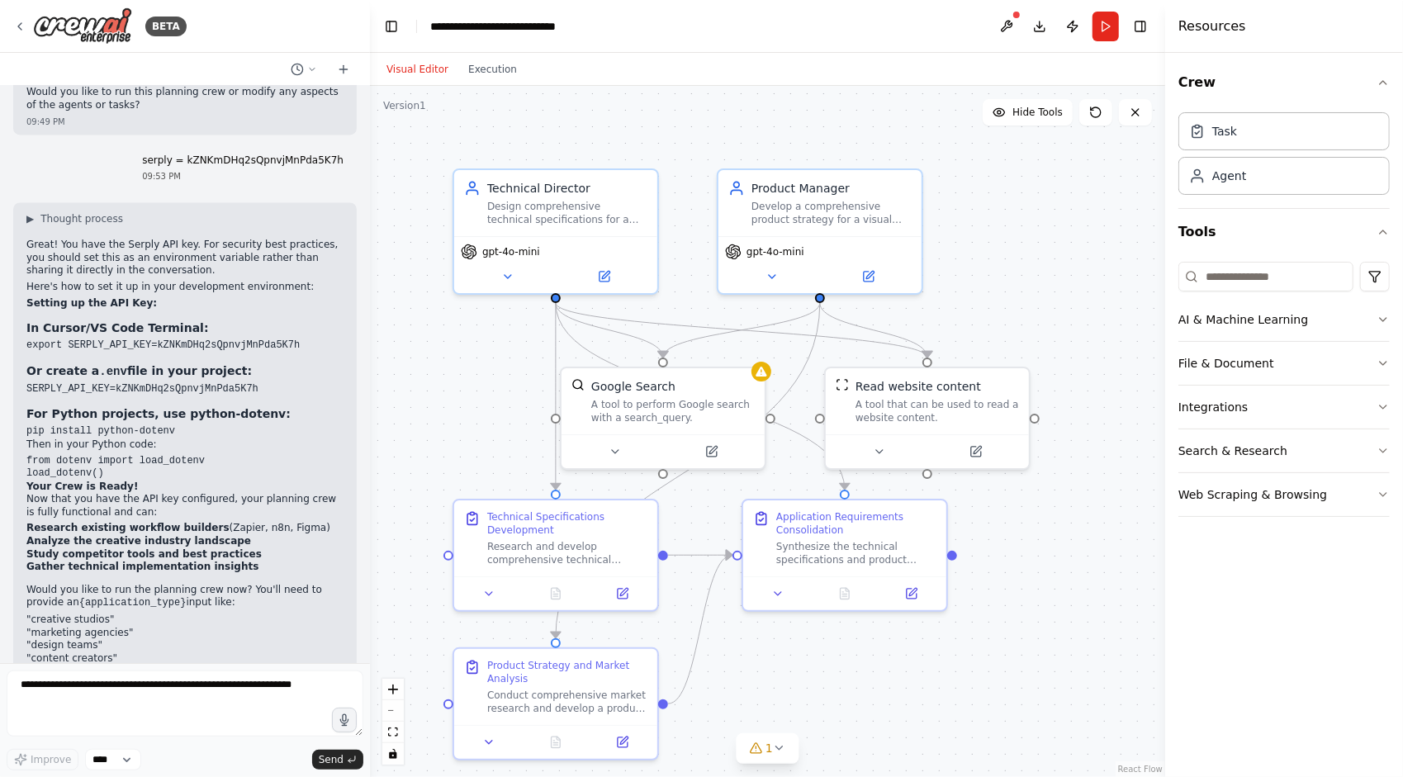
scroll to position [2477, 0]
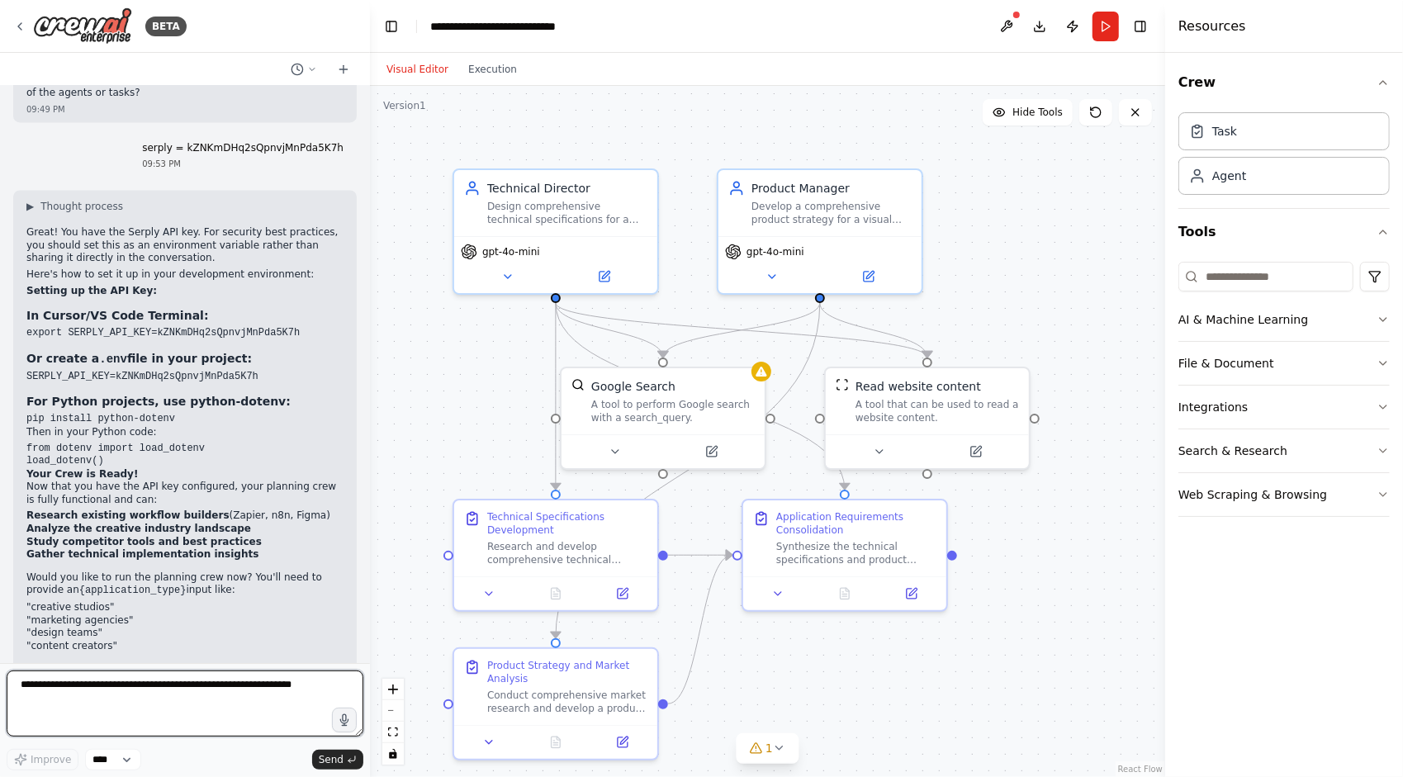
click at [148, 689] on textarea at bounding box center [185, 703] width 357 height 66
type textarea "**********"
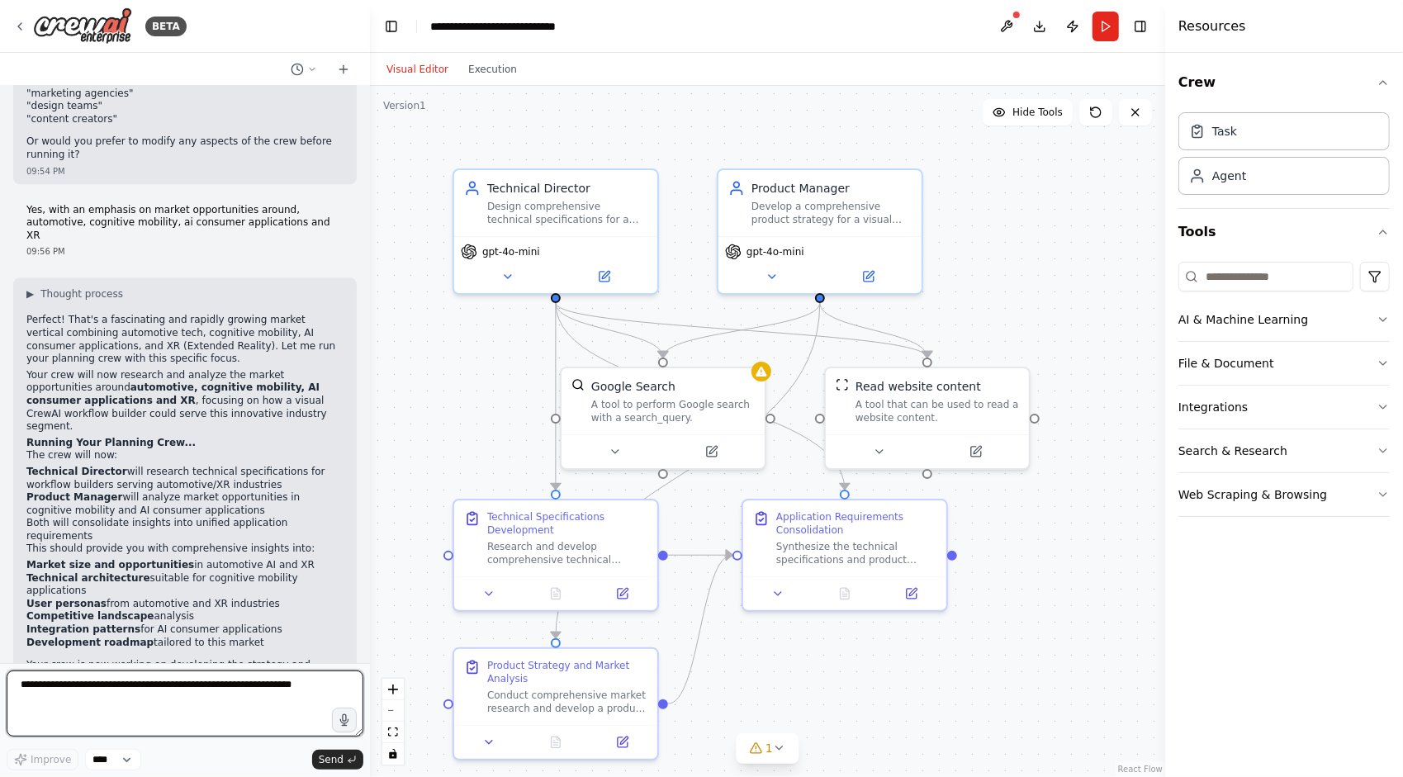
scroll to position [3017, 0]
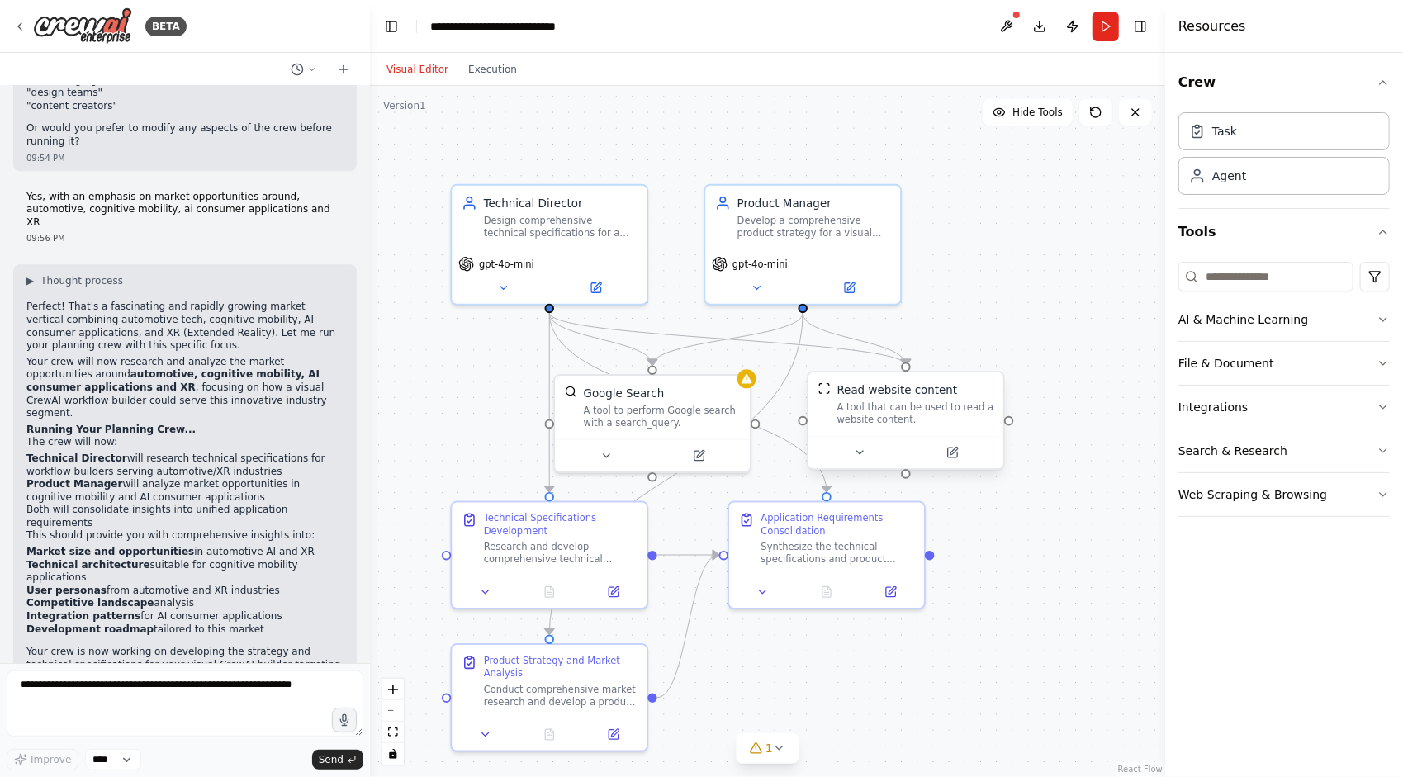
click at [866, 418] on div "A tool that can be used to read a website content." at bounding box center [915, 414] width 157 height 26
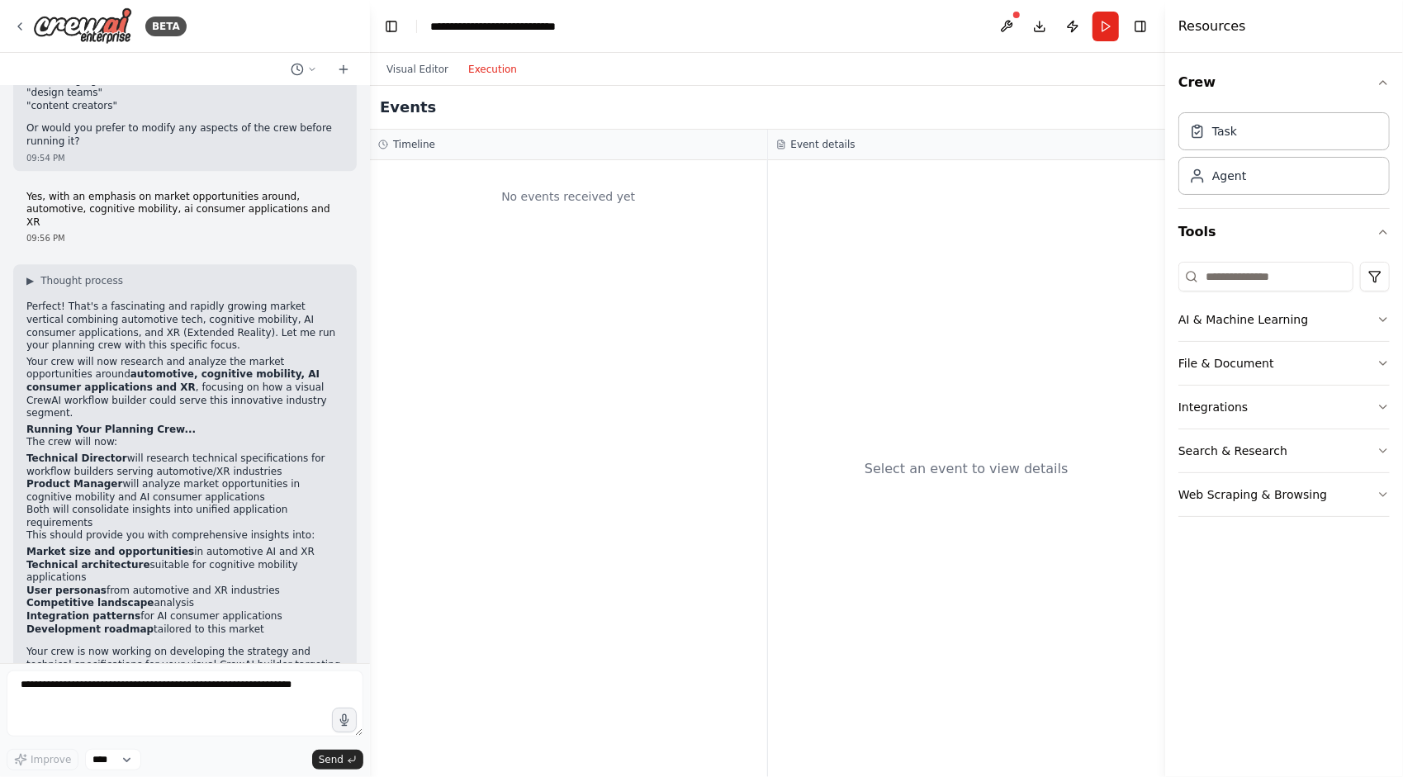
click at [489, 60] on button "Execution" at bounding box center [492, 69] width 69 height 20
click at [187, 692] on textarea at bounding box center [185, 703] width 357 height 66
click at [1006, 33] on button at bounding box center [1006, 27] width 26 height 30
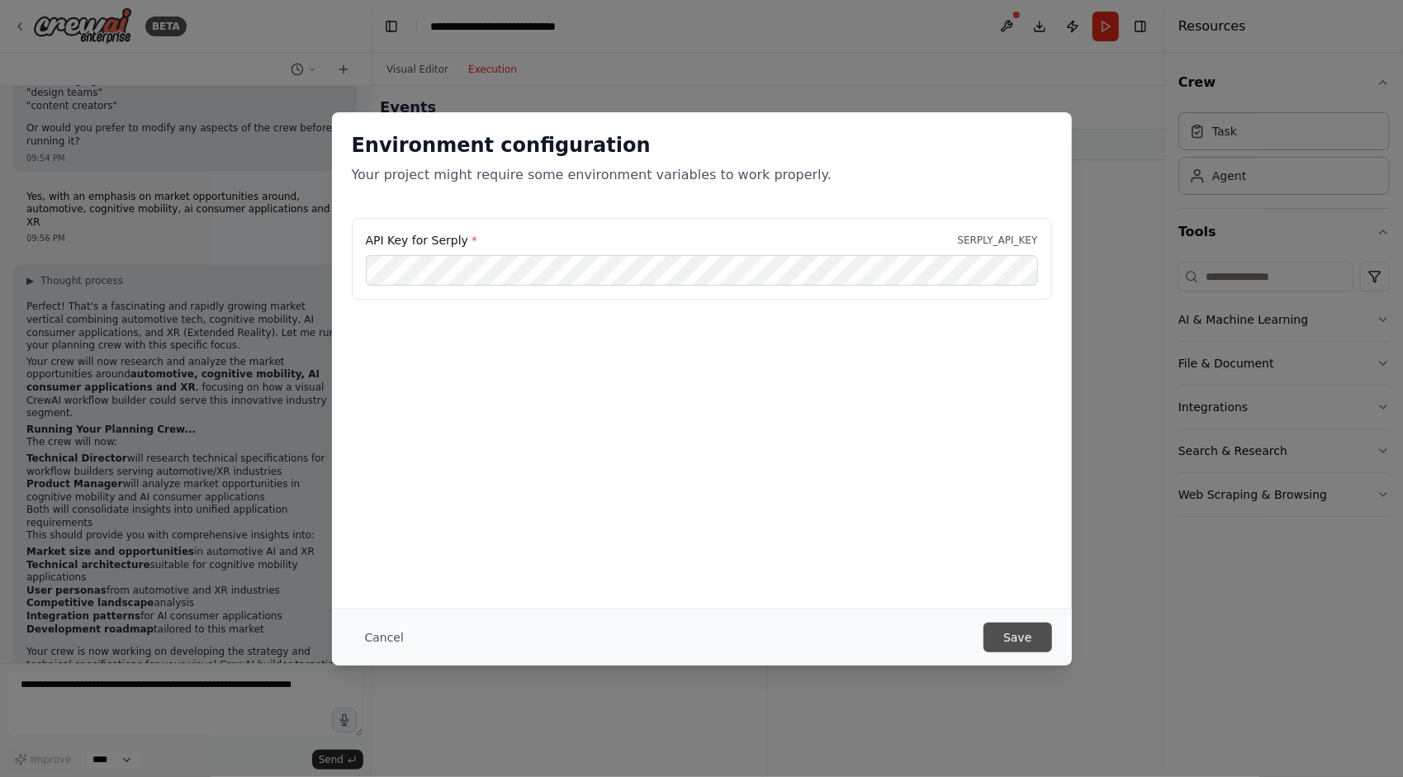
click at [1020, 637] on button "Save" at bounding box center [1017, 638] width 68 height 30
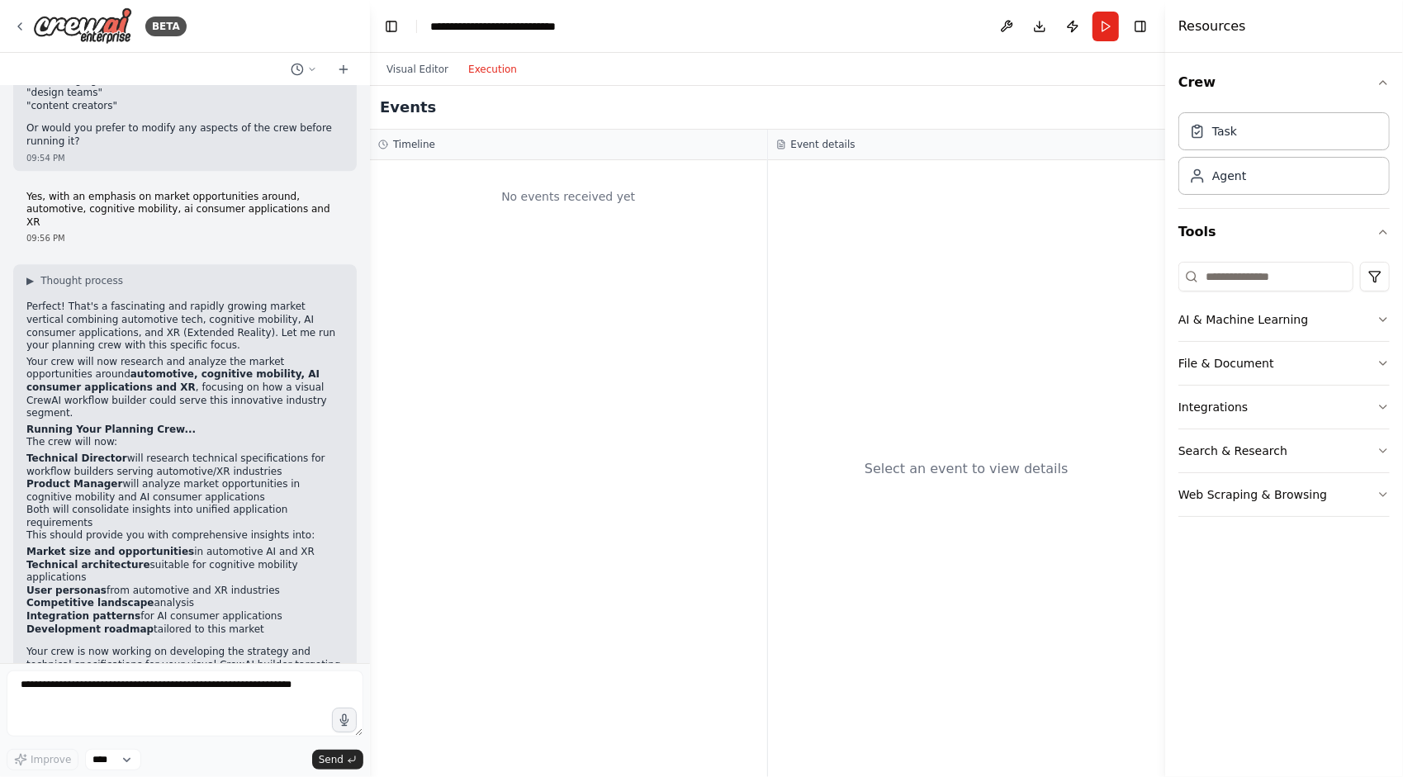
click at [1054, 164] on div "Select an event to view details" at bounding box center [967, 468] width 398 height 617
click at [988, 36] on header "**********" at bounding box center [767, 26] width 795 height 53
click at [1074, 31] on button "Publish" at bounding box center [1072, 27] width 26 height 30
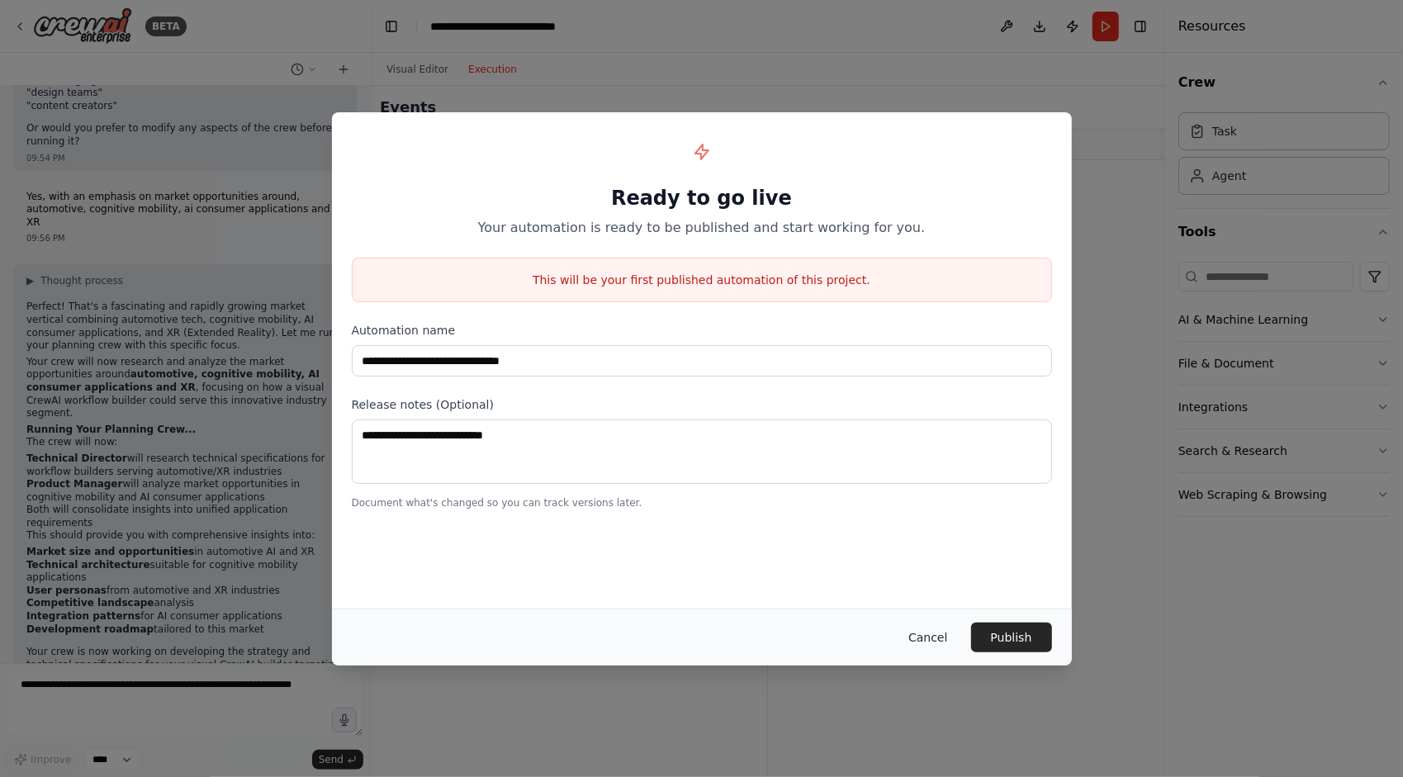
click at [936, 634] on button "Cancel" at bounding box center [927, 638] width 65 height 30
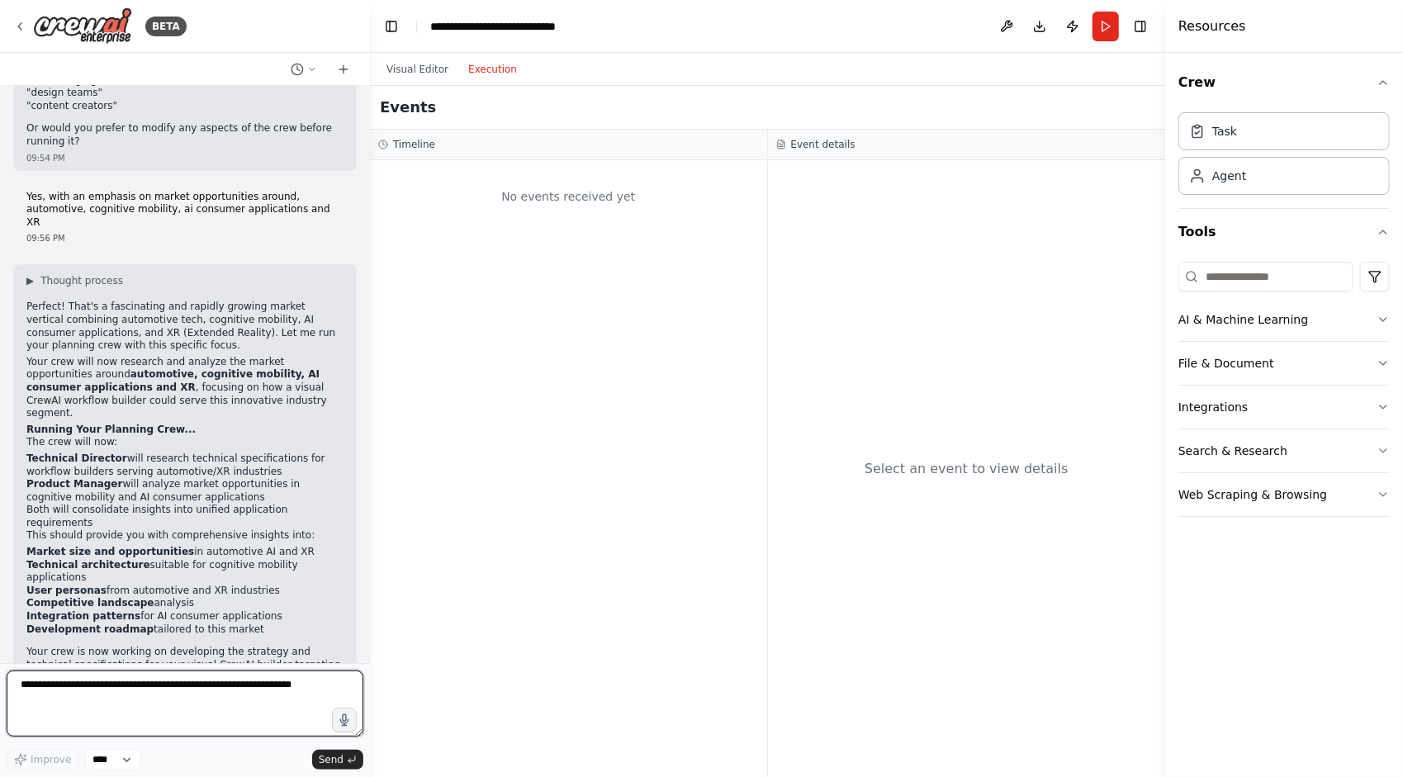
click at [238, 708] on textarea at bounding box center [185, 703] width 357 height 66
type textarea "*******"
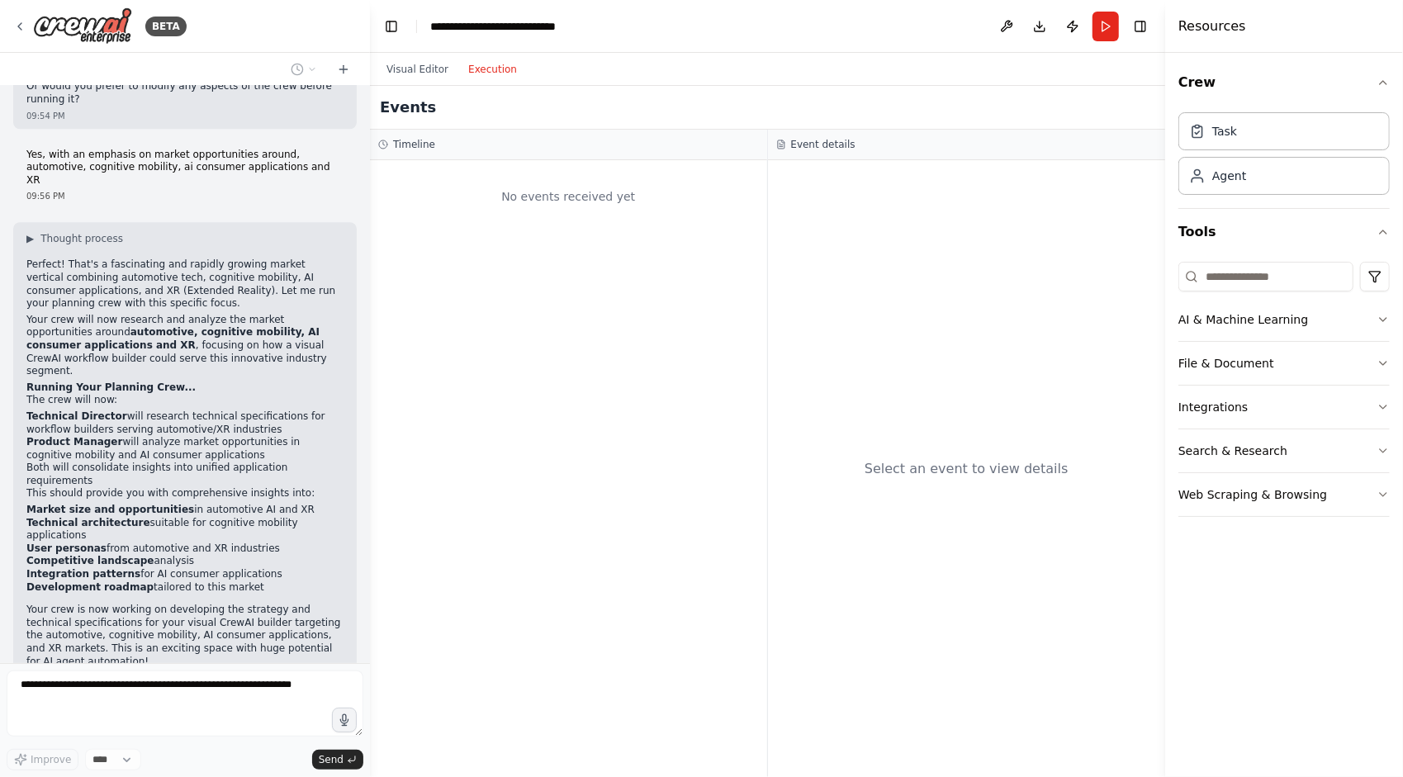
scroll to position [3115, 0]
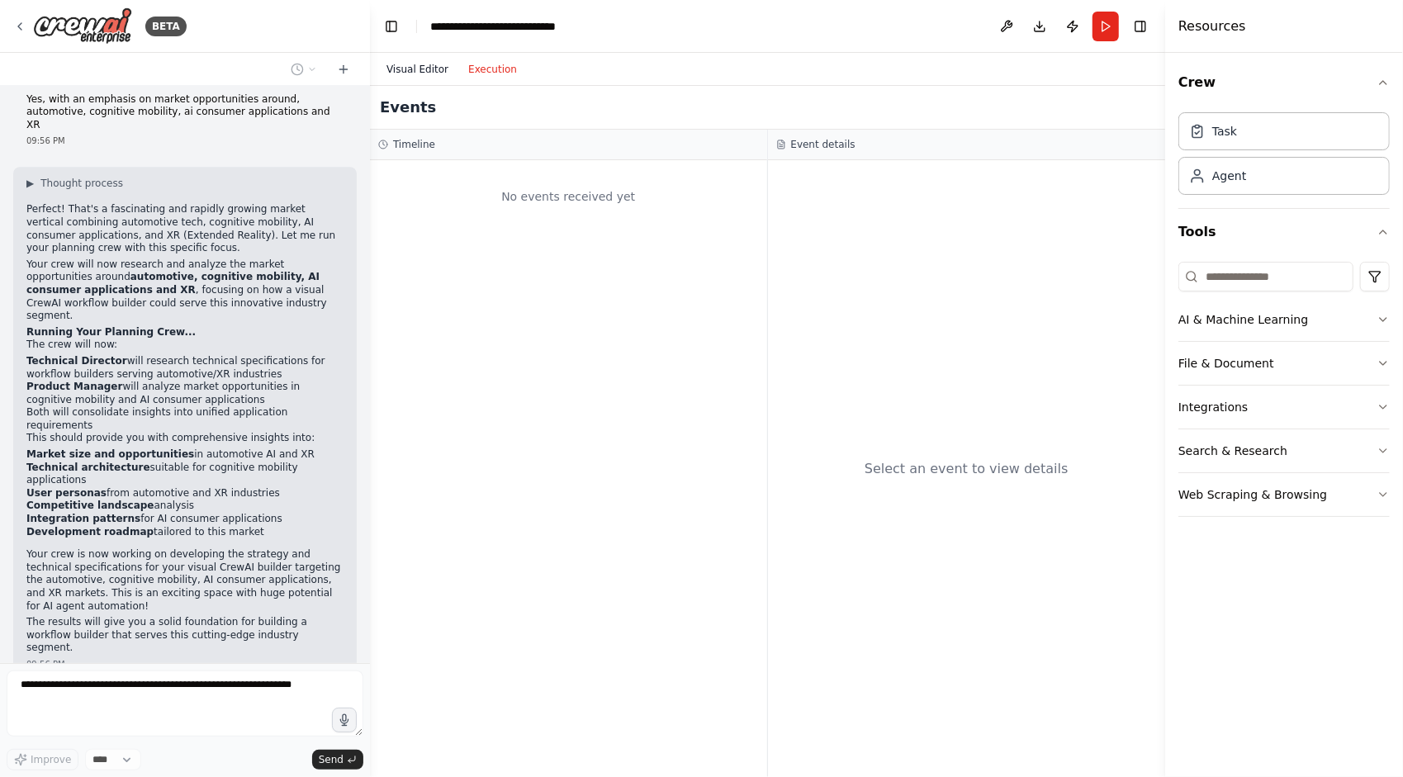
click at [422, 70] on button "Visual Editor" at bounding box center [418, 69] width 82 height 20
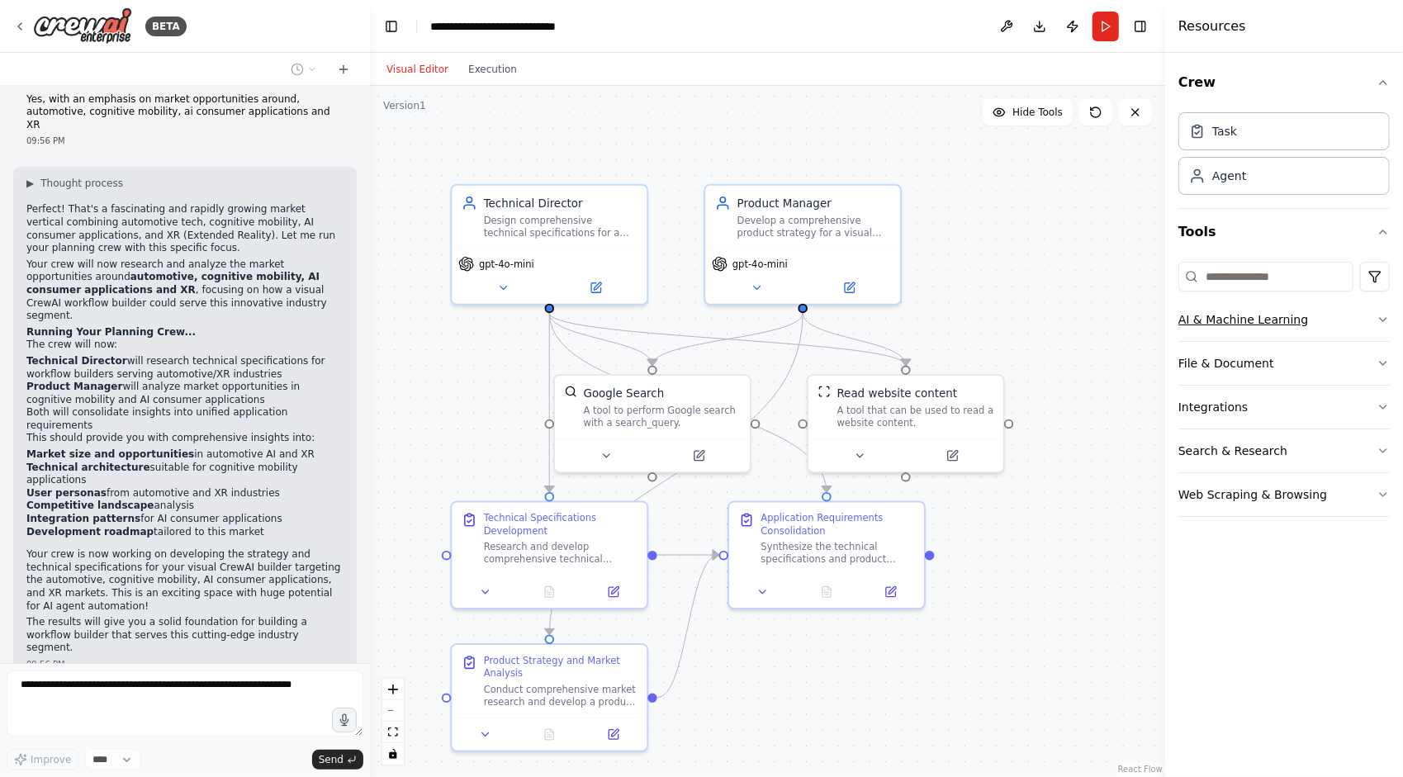
click at [1389, 313] on icon "button" at bounding box center [1382, 319] width 13 height 13
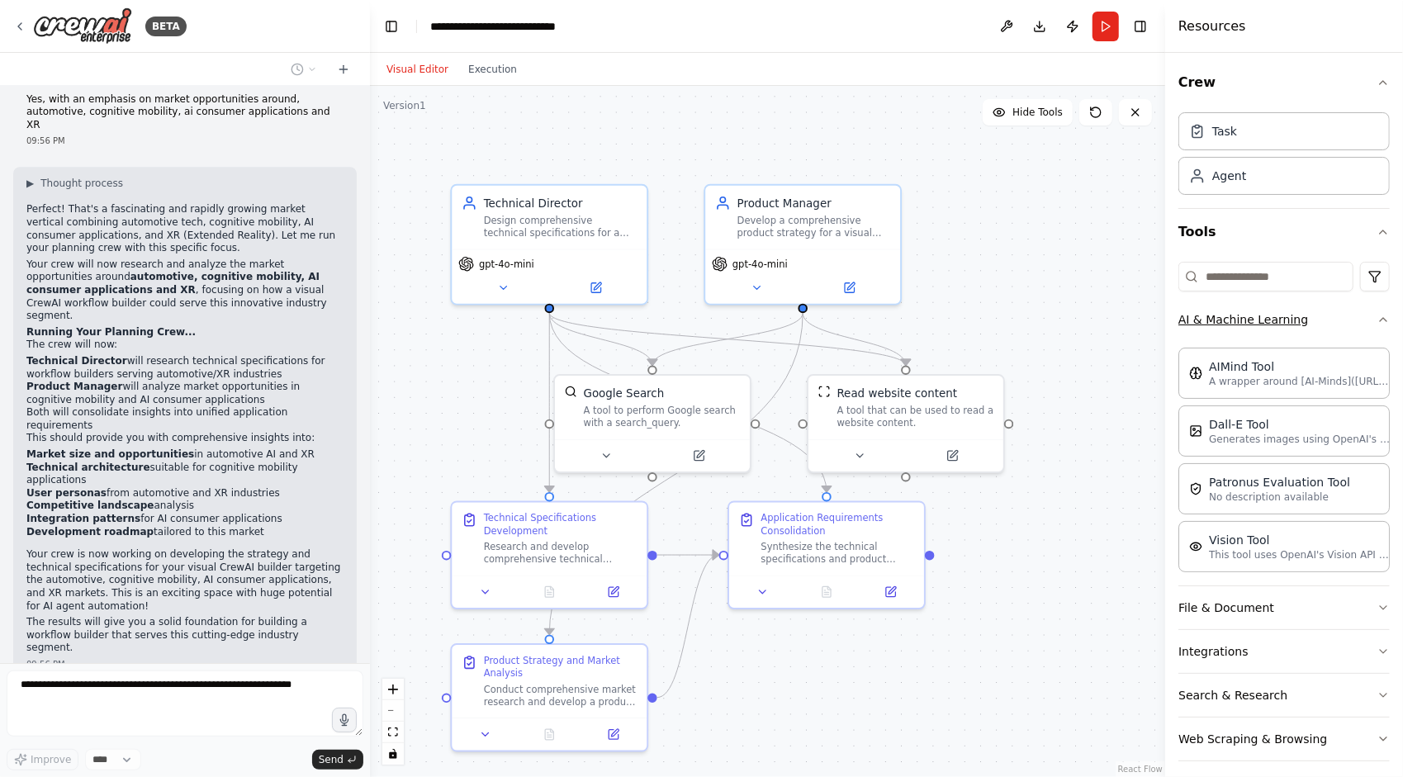
click at [1389, 313] on div "Crew Task Agent Tools AI & Machine Learning AIMind Tool A wrapper around [AI-Mi…" at bounding box center [1284, 415] width 238 height 724
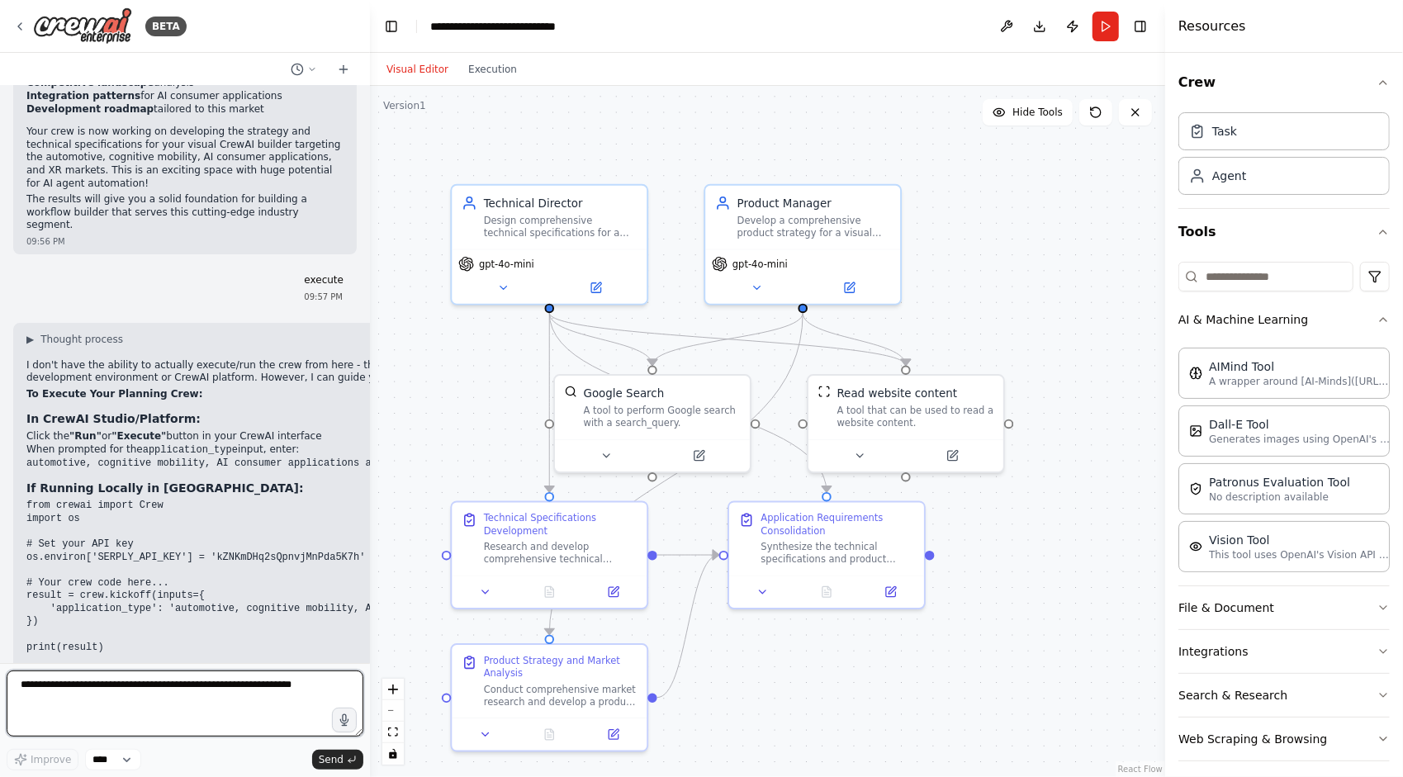
scroll to position [3537, 0]
click at [1106, 26] on button "Run" at bounding box center [1105, 27] width 26 height 30
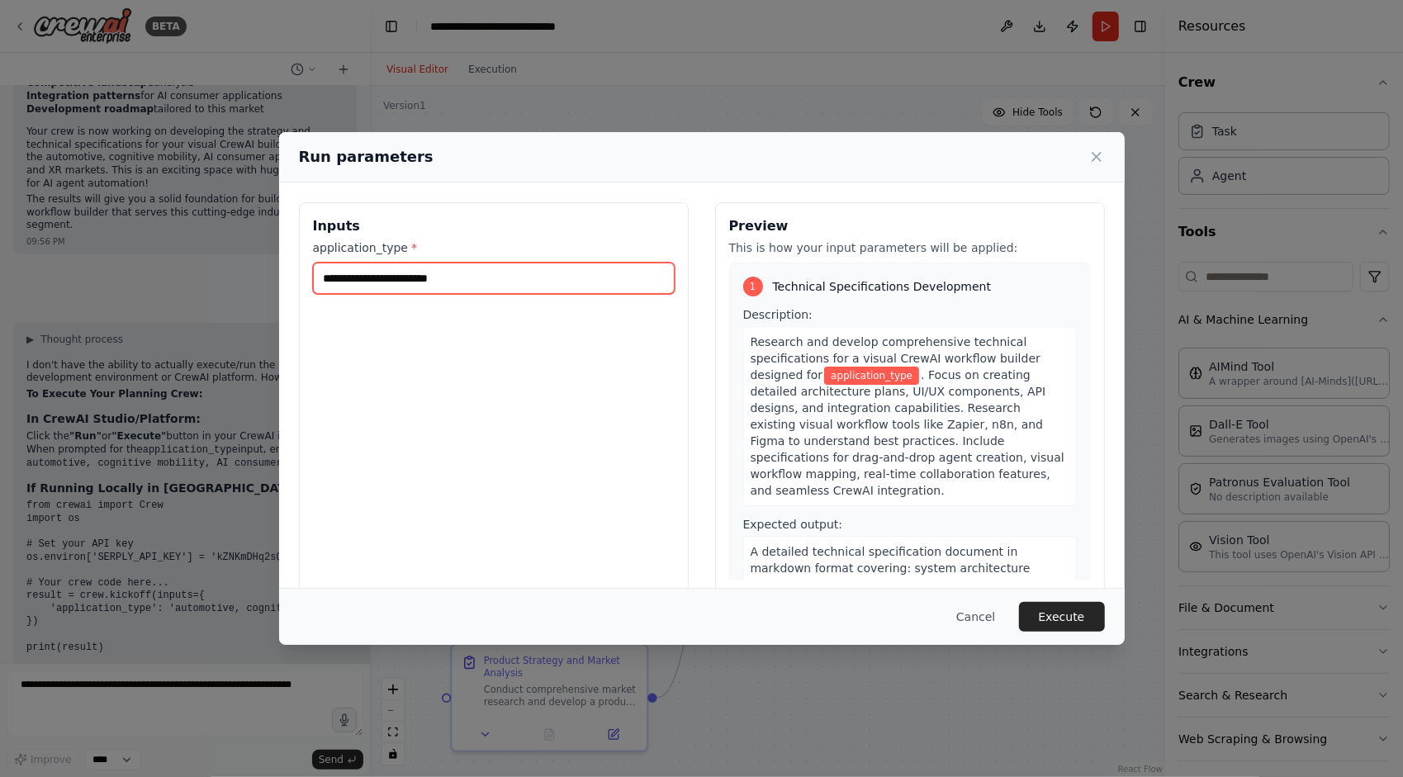
click at [573, 270] on input "application_type *" at bounding box center [494, 278] width 362 height 31
click at [476, 283] on input "application_type *" at bounding box center [494, 278] width 362 height 31
paste input "**********"
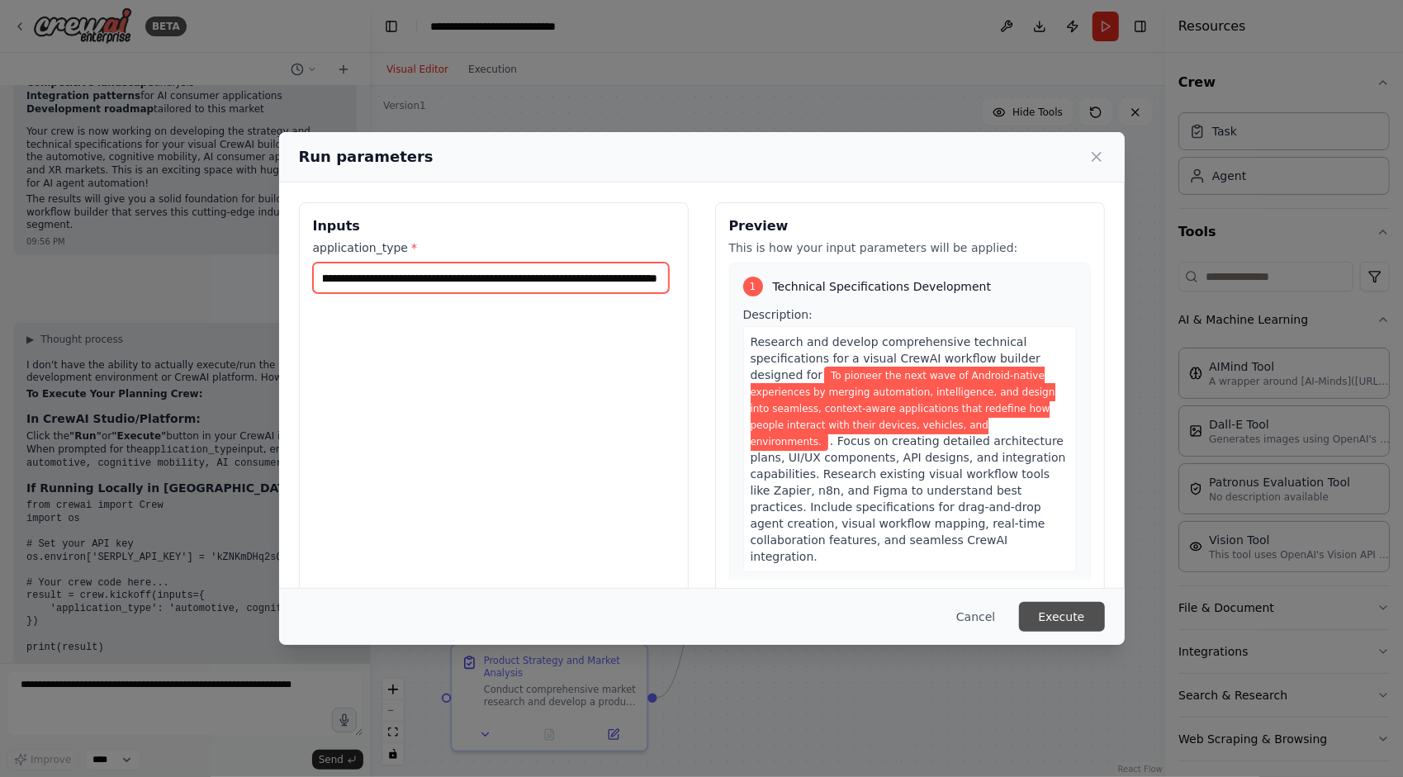
type input "**********"
click at [1083, 615] on button "Execute" at bounding box center [1062, 617] width 86 height 30
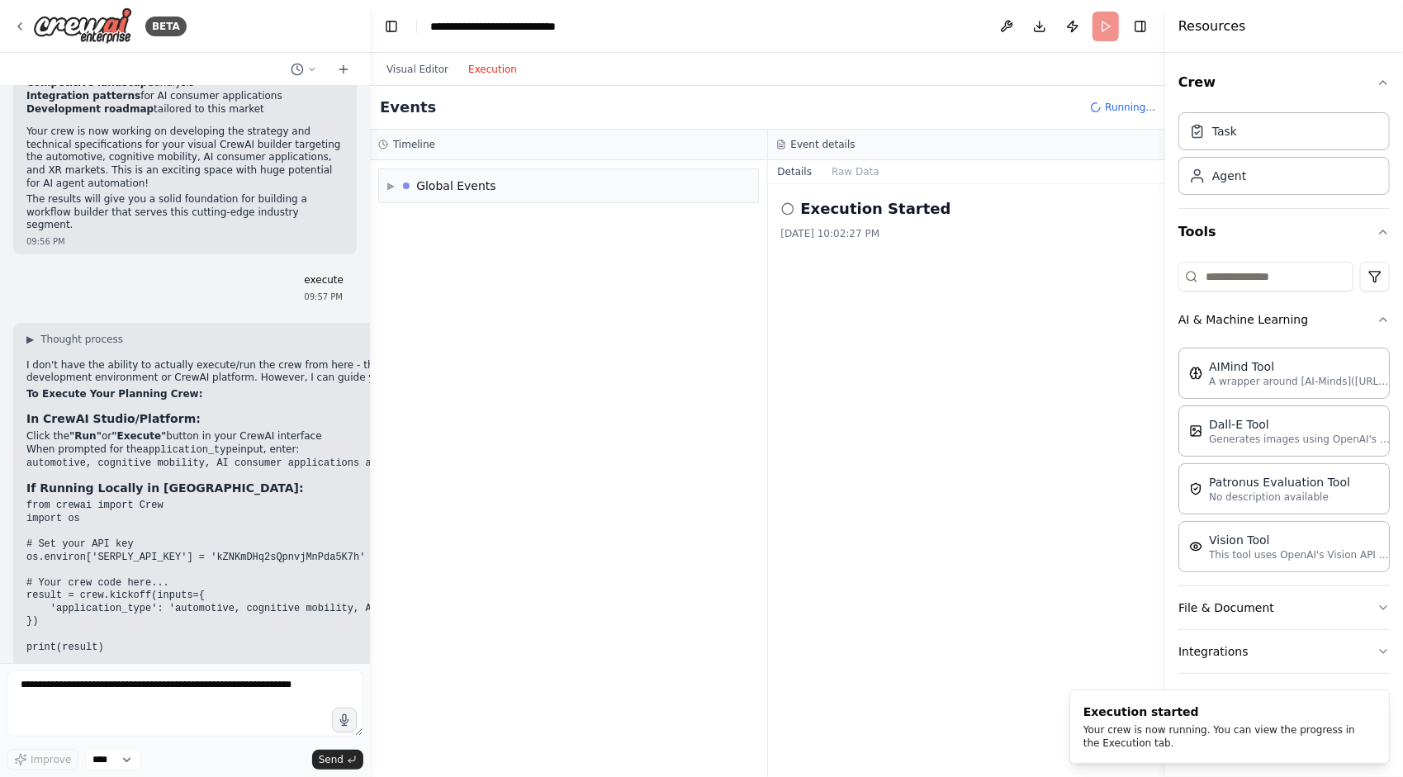
click at [474, 71] on button "Execution" at bounding box center [492, 69] width 69 height 20
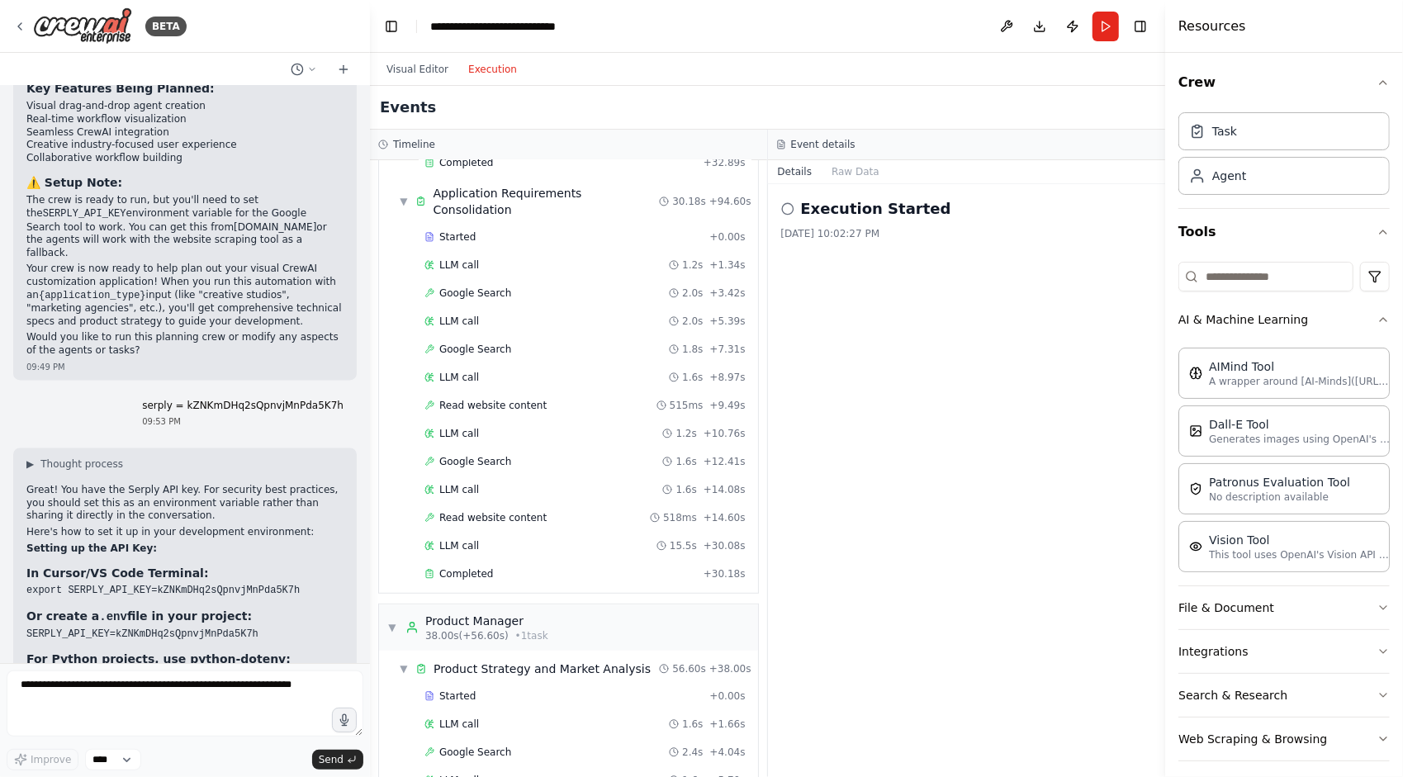
scroll to position [2219, 0]
click at [1263, 374] on p "A wrapper around [AI-Minds](https://mindsdb.com/minds). Useful for when you nee…" at bounding box center [1300, 380] width 182 height 13
click at [1262, 370] on div "AIMind Tool" at bounding box center [1300, 366] width 182 height 17
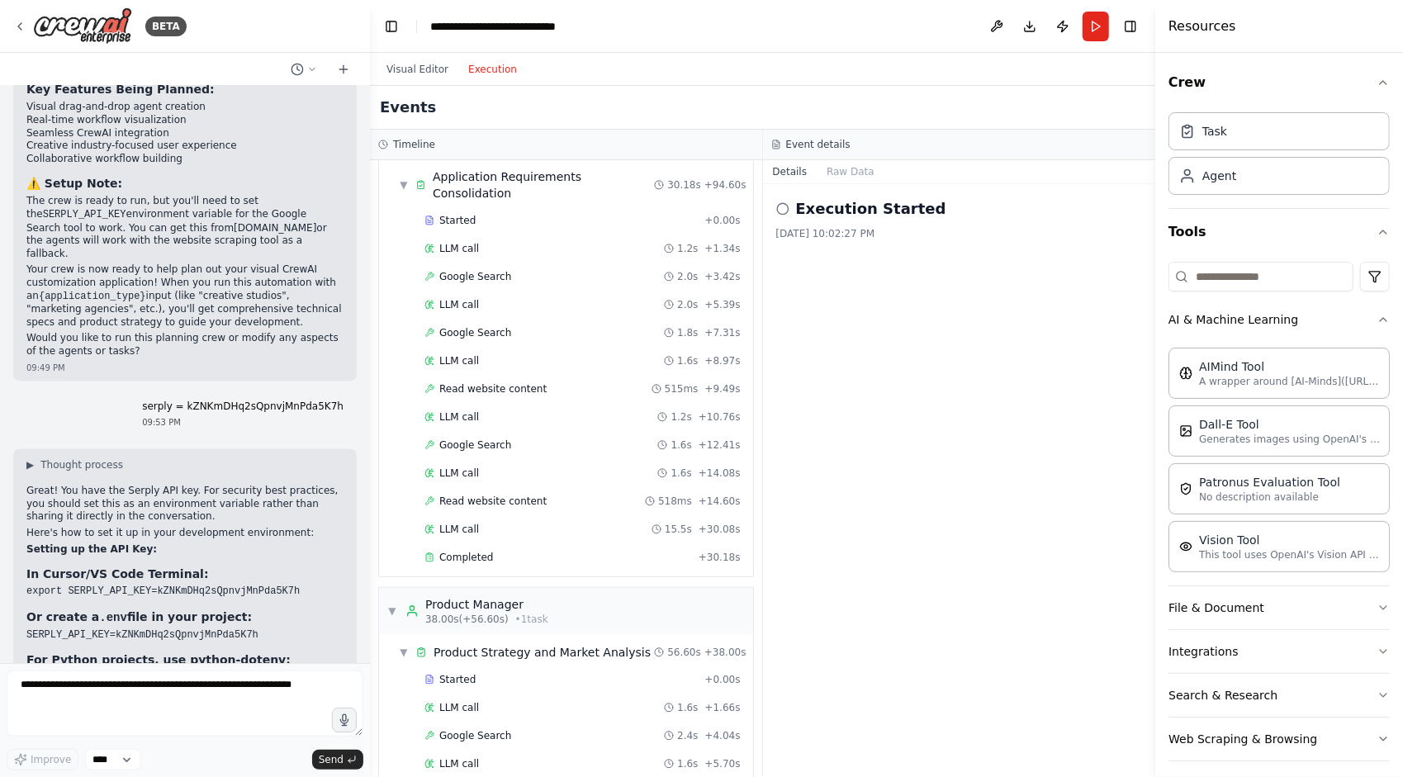
scroll to position [435, 0]
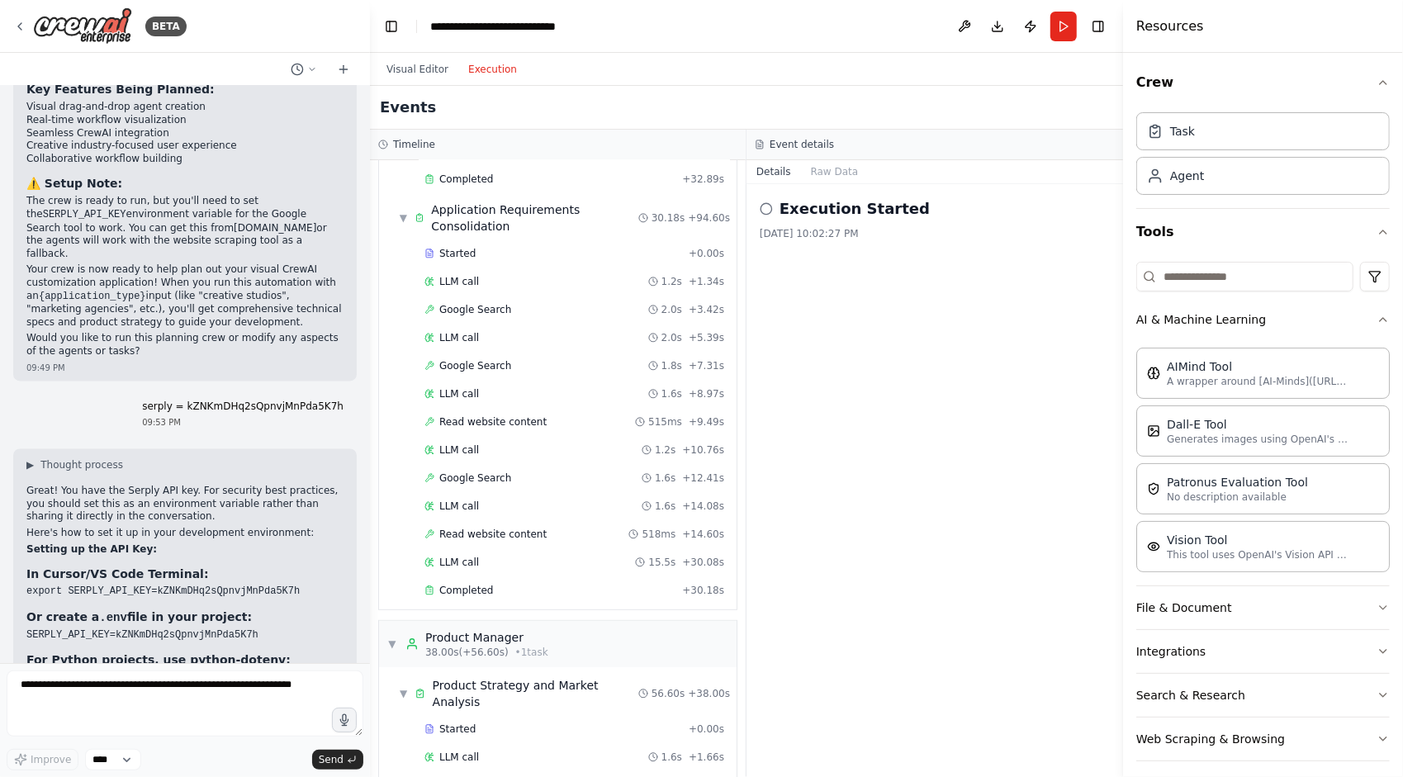
drag, startPoint x: 1165, startPoint y: 396, endPoint x: 1106, endPoint y: 433, distance: 69.4
click at [1123, 433] on div at bounding box center [1126, 388] width 7 height 777
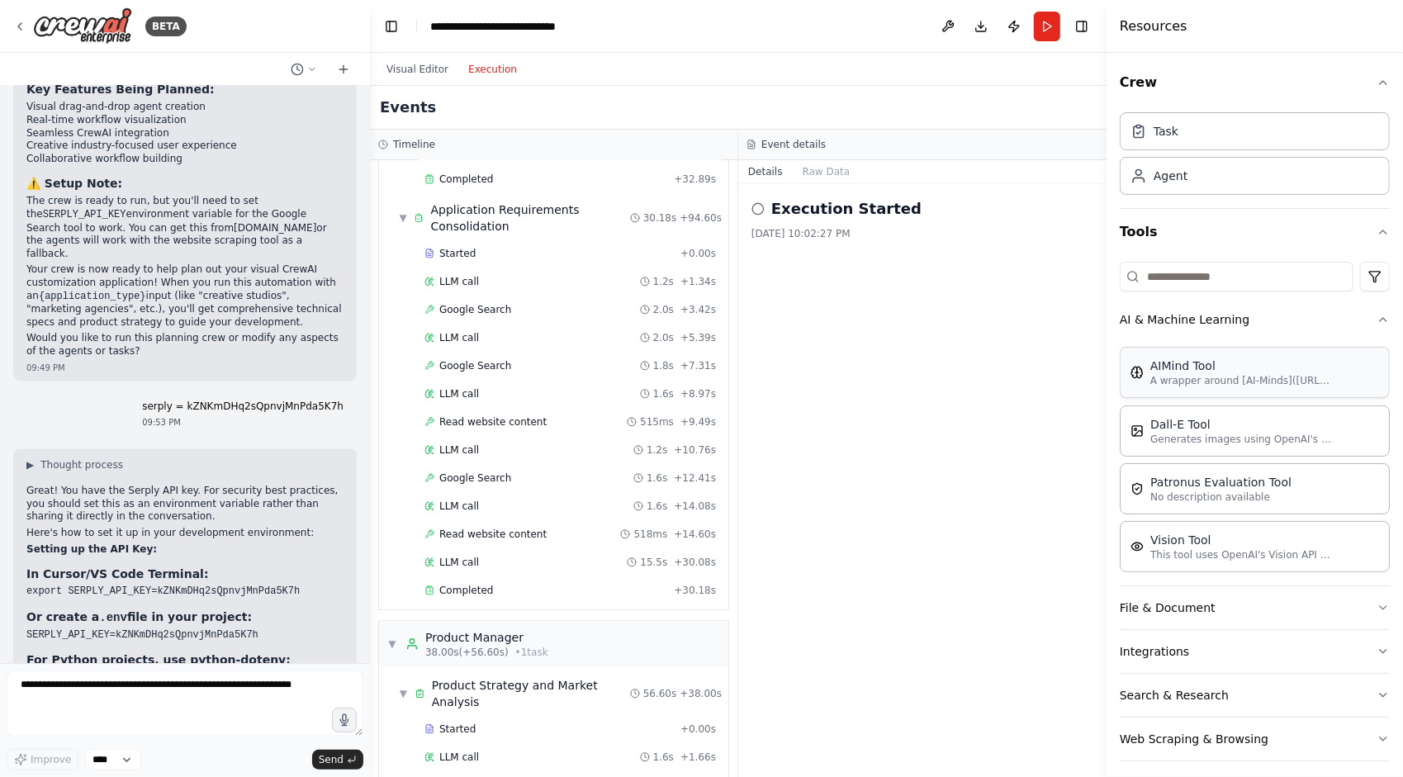
click at [1314, 380] on p "A wrapper around [AI-Minds](https://mindsdb.com/minds). Useful for when you nee…" at bounding box center [1241, 380] width 182 height 13
click at [1313, 379] on p "A wrapper around [AI-Minds](https://mindsdb.com/minds). Useful for when you nee…" at bounding box center [1241, 380] width 182 height 13
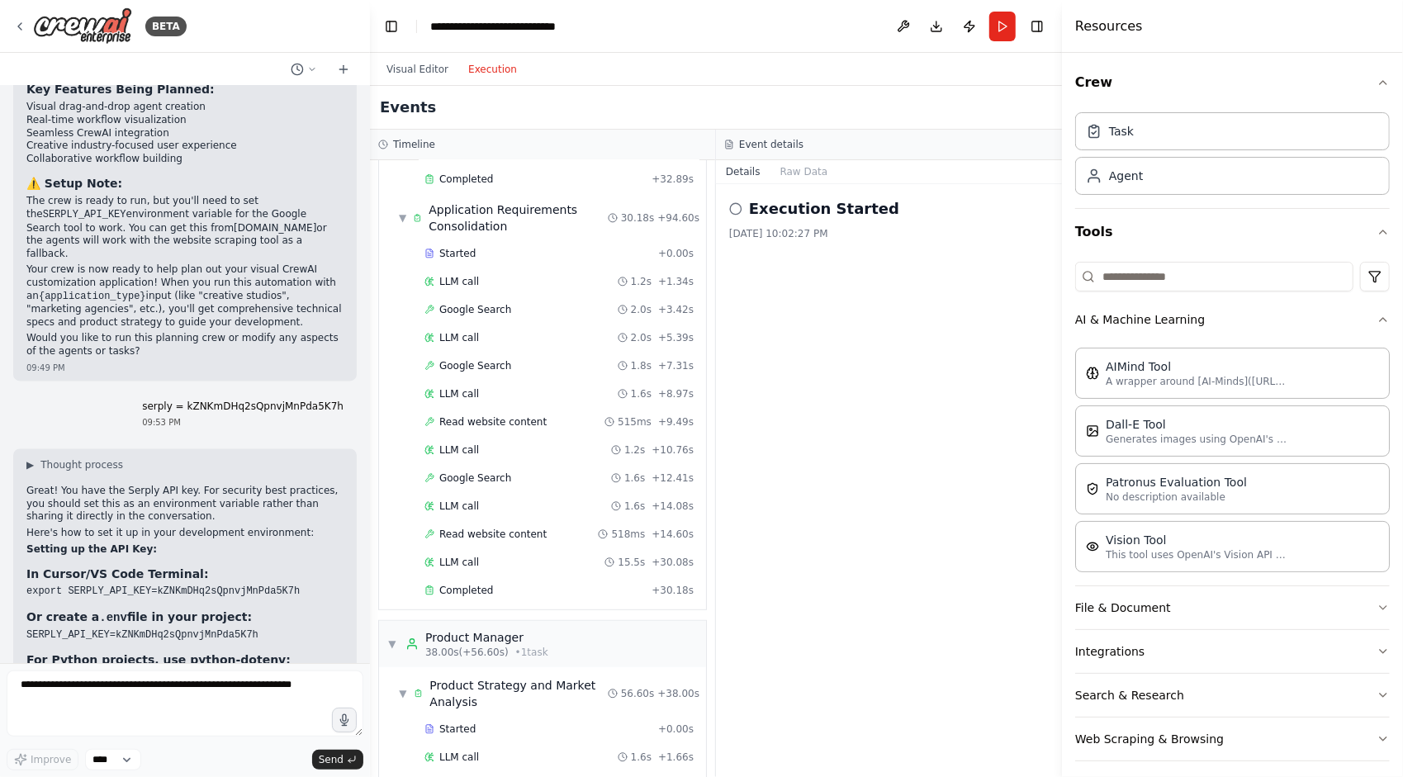
scroll to position [452, 0]
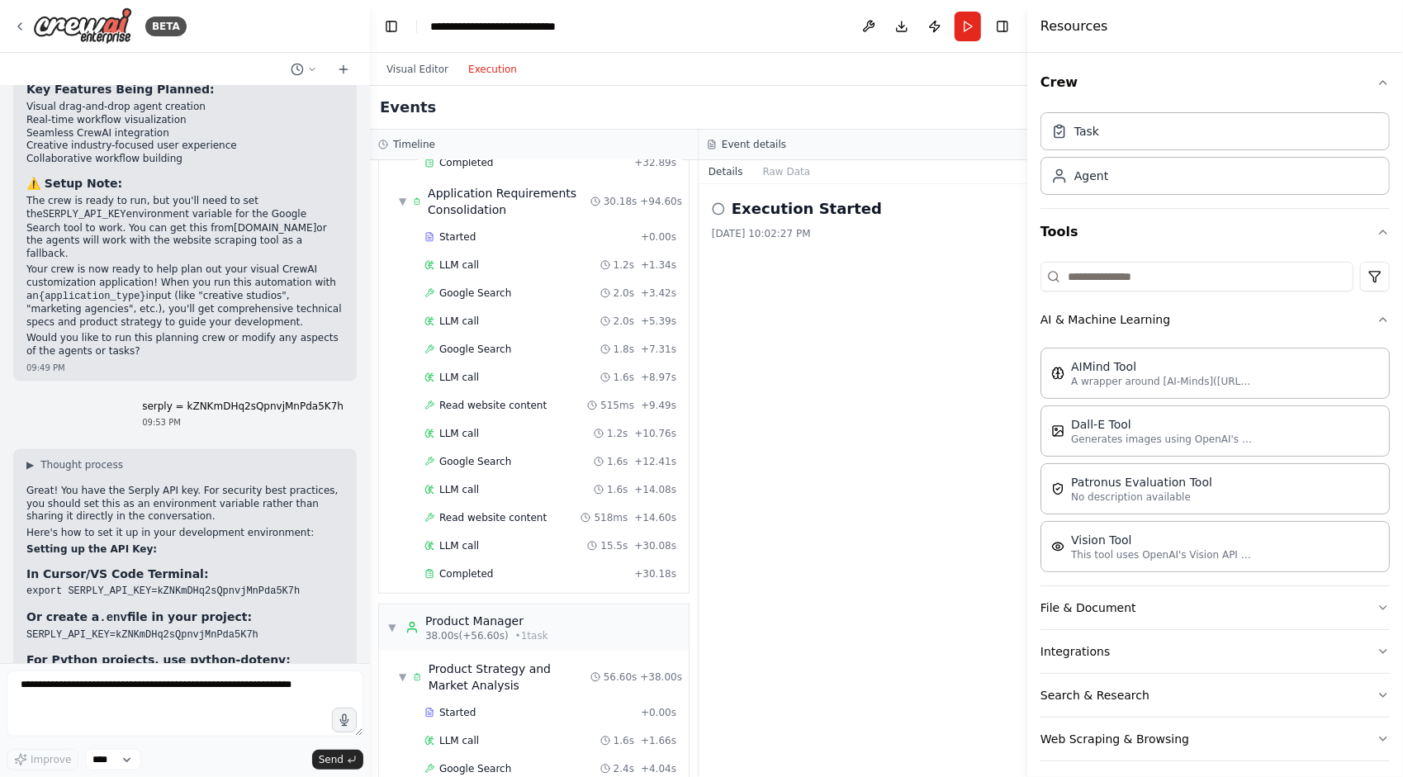
drag, startPoint x: 1109, startPoint y: 458, endPoint x: 1027, endPoint y: 469, distance: 82.4
click at [1027, 469] on div at bounding box center [1030, 388] width 7 height 777
